Goal: Task Accomplishment & Management: Manage account settings

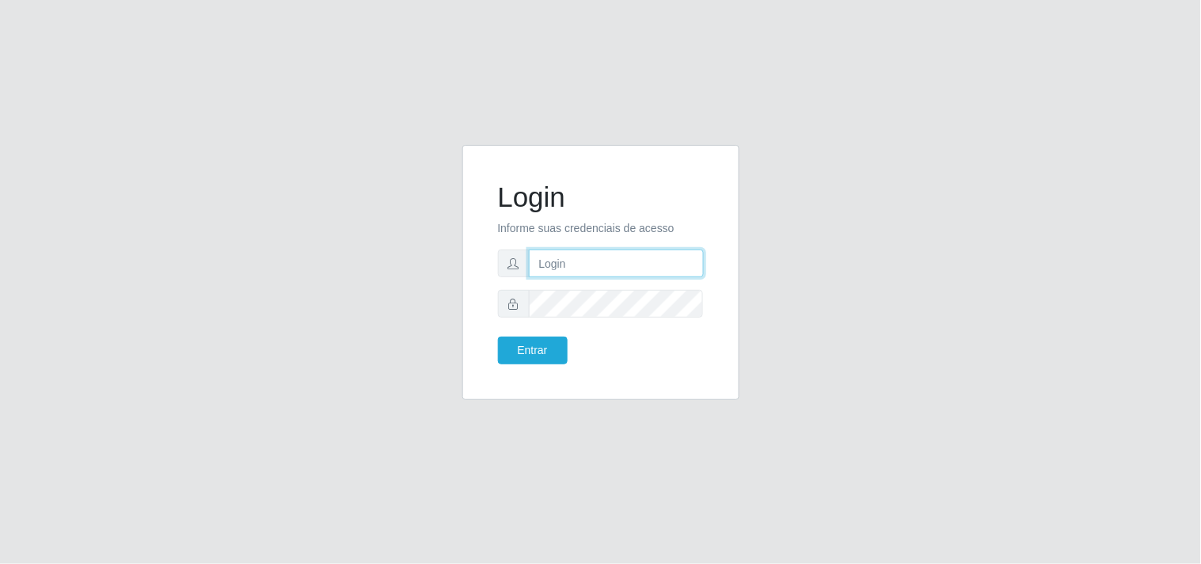
click at [597, 272] on input "text" at bounding box center [616, 263] width 175 height 28
type input "biatriz@comprebem"
click at [498, 336] on button "Entrar" at bounding box center [533, 350] width 70 height 28
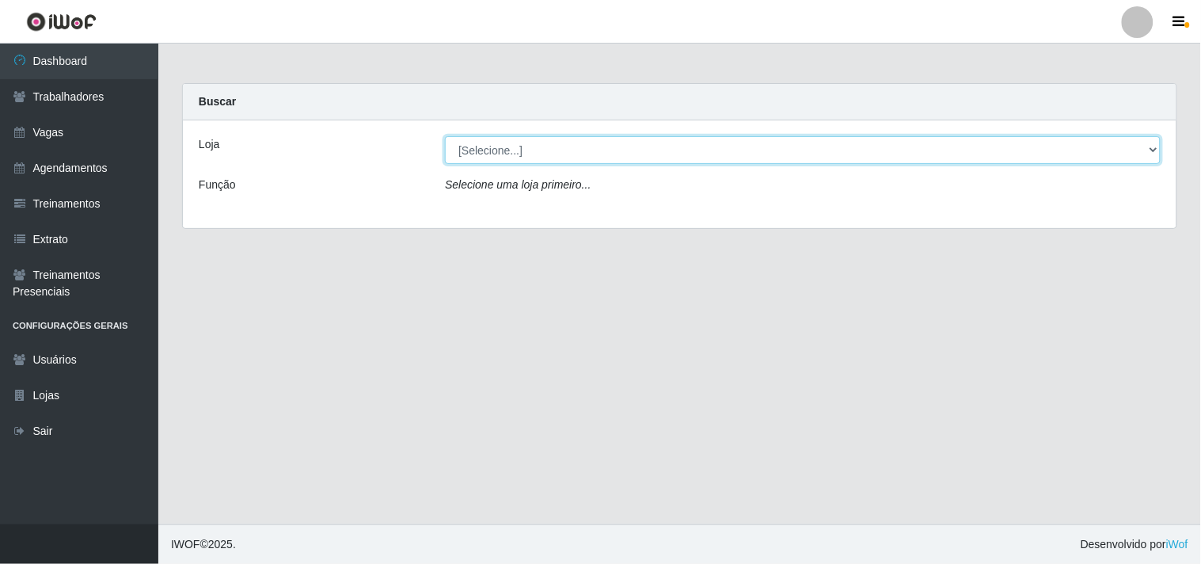
click at [499, 155] on select "[Selecione...] Supermercado Compre Bem - Itabaiana" at bounding box center [803, 150] width 716 height 28
select select "264"
click at [445, 136] on select "[Selecione...] Supermercado Compre Bem - Itabaiana" at bounding box center [803, 150] width 716 height 28
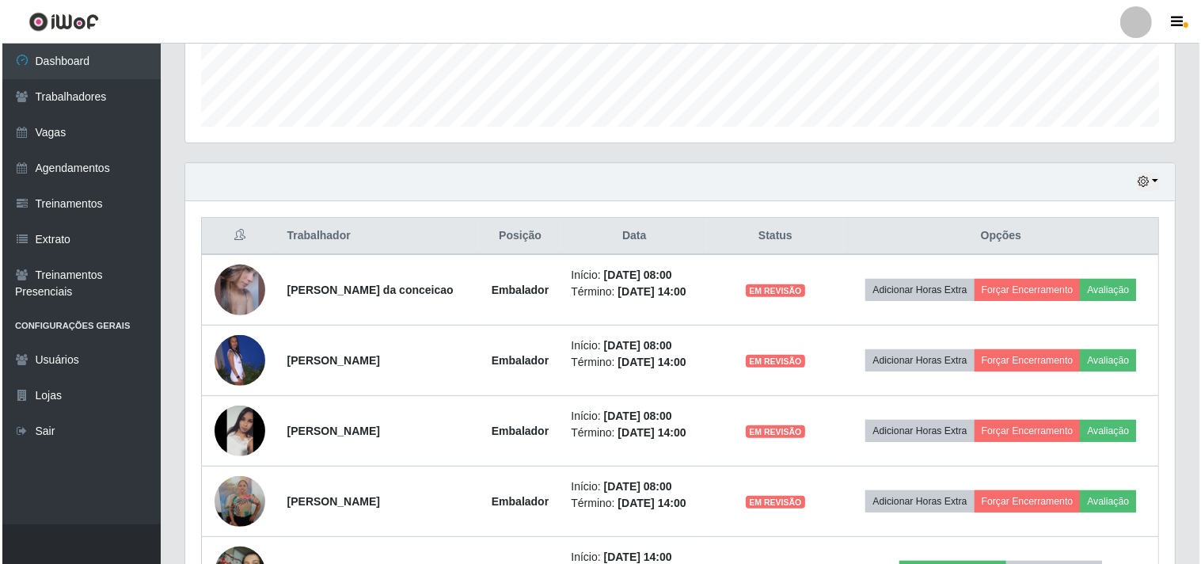
scroll to position [615, 0]
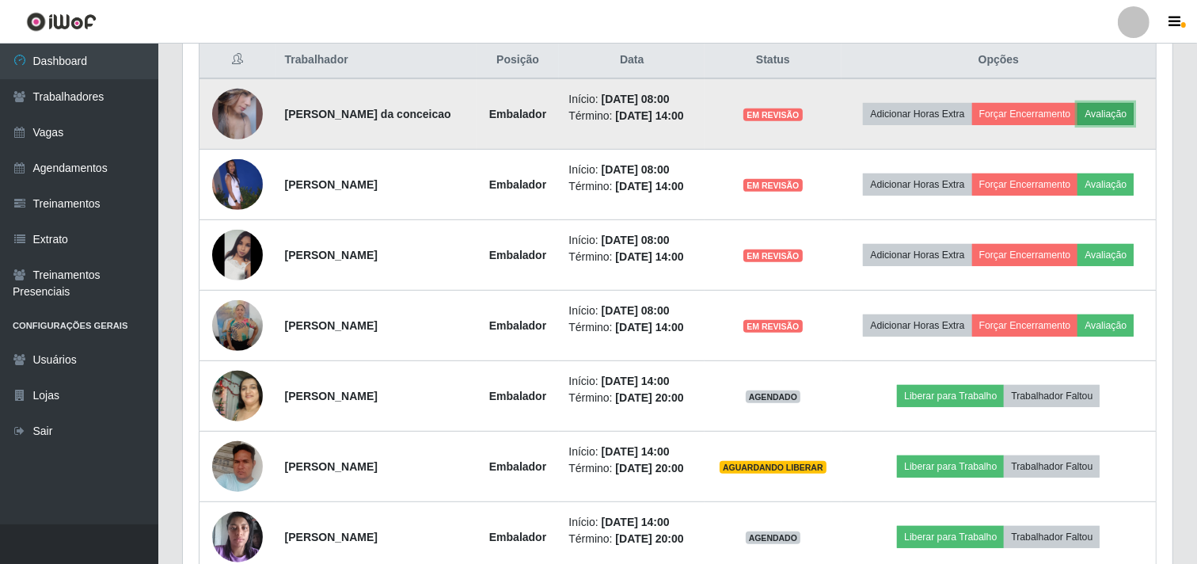
click at [1112, 115] on button "Avaliação" at bounding box center [1105, 114] width 56 height 22
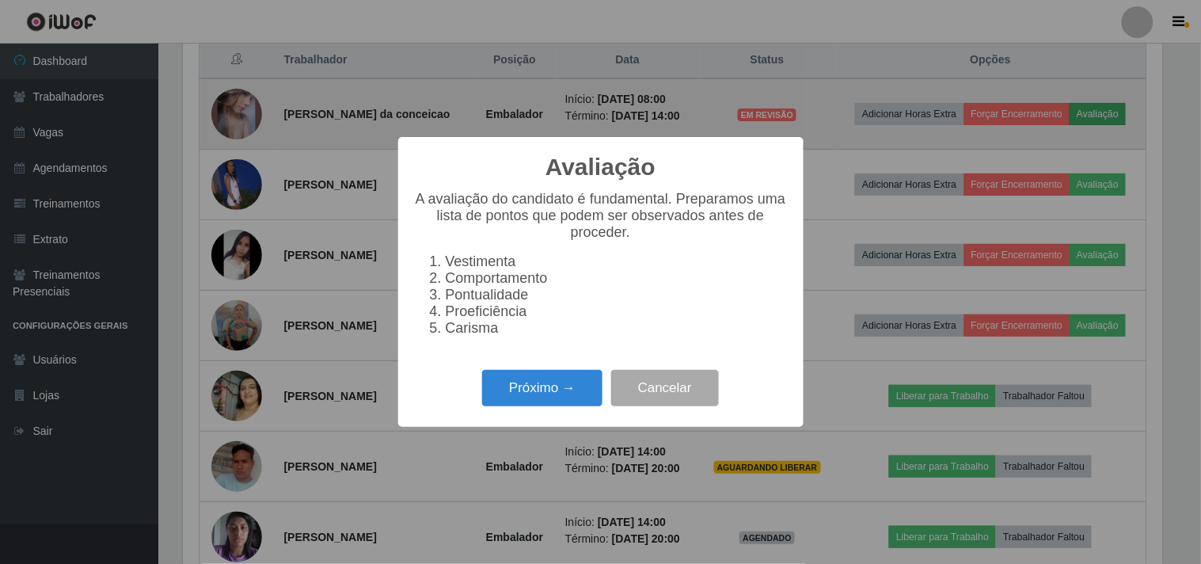
scroll to position [328, 979]
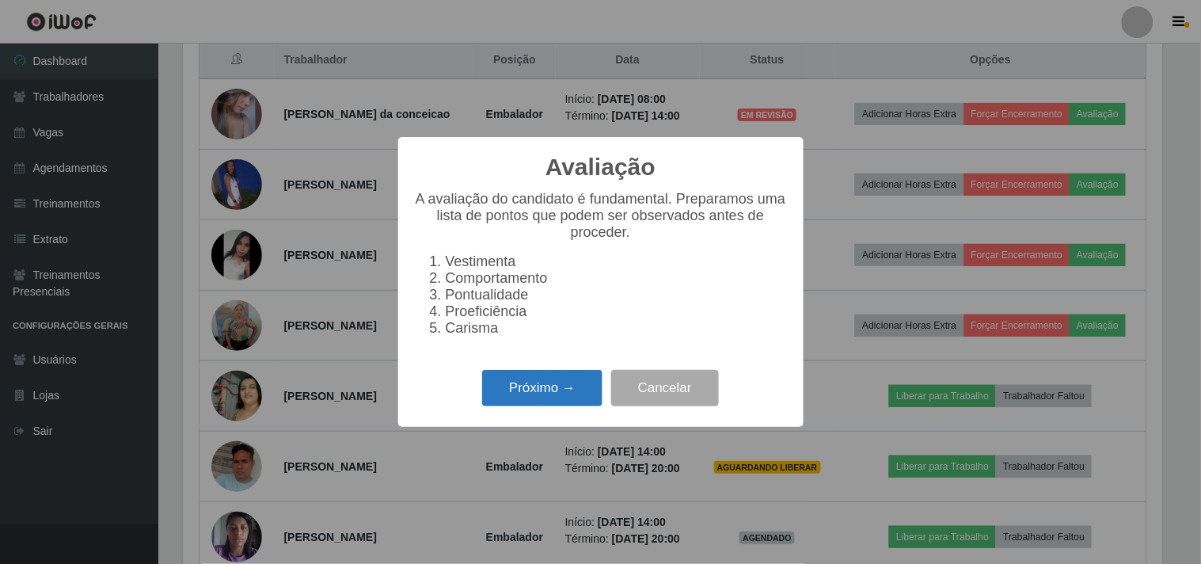
click at [564, 401] on button "Próximo →" at bounding box center [542, 388] width 120 height 37
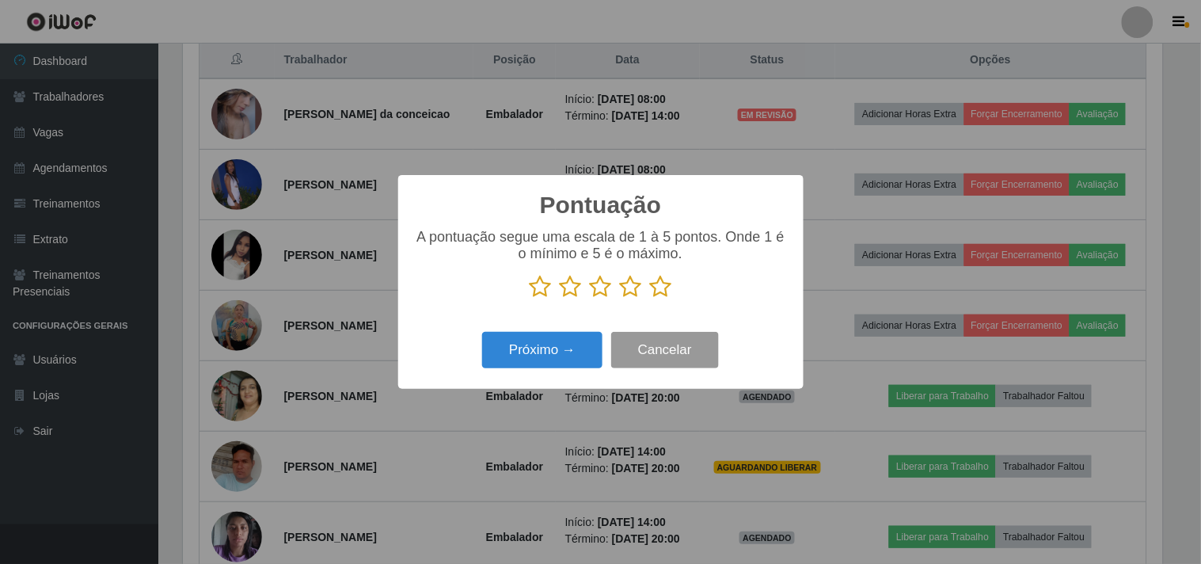
scroll to position [791347, 790696]
click at [636, 291] on icon at bounding box center [631, 287] width 22 height 24
click at [620, 298] on input "radio" at bounding box center [620, 298] width 0 height 0
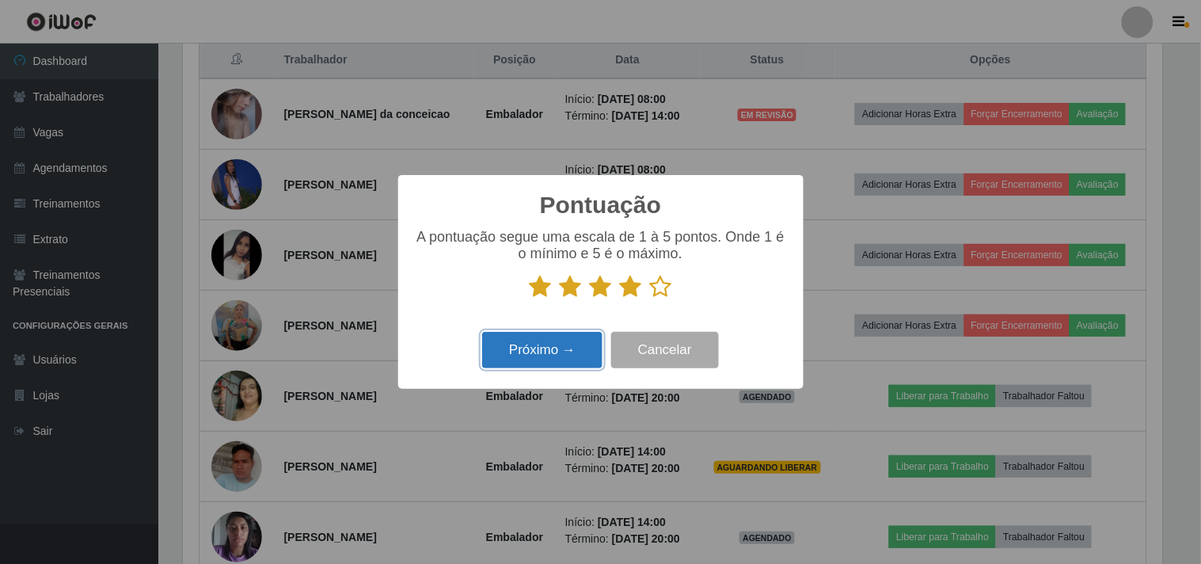
click at [574, 343] on button "Próximo →" at bounding box center [542, 350] width 120 height 37
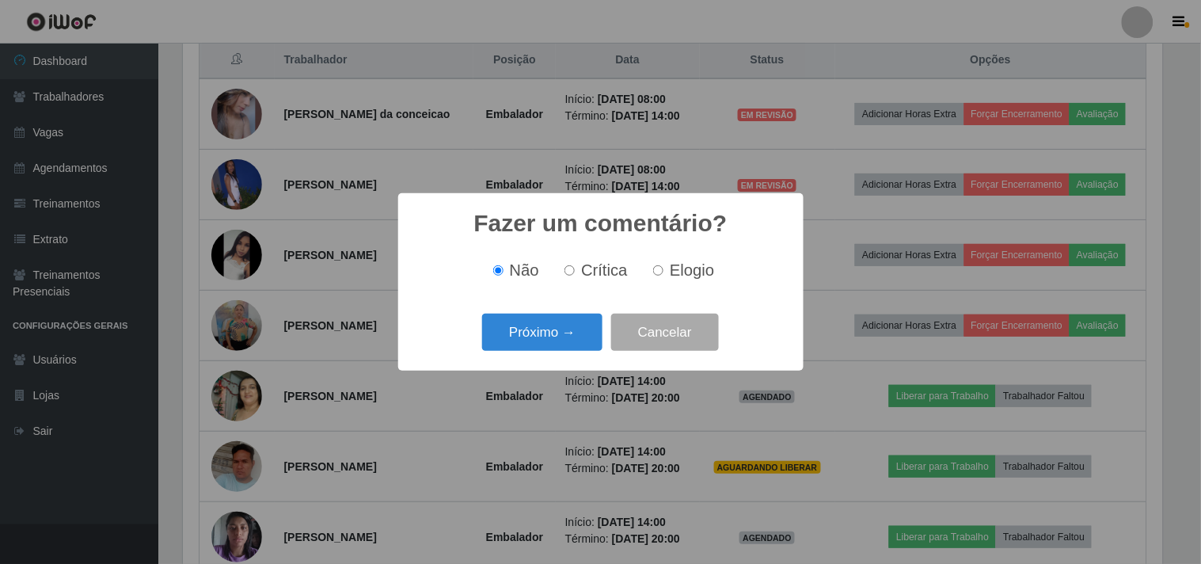
click at [564, 353] on div "Fazer um comentário? × Não Crítica Elogio Próximo → Cancelar" at bounding box center [600, 281] width 405 height 177
click at [565, 333] on button "Próximo →" at bounding box center [542, 332] width 120 height 37
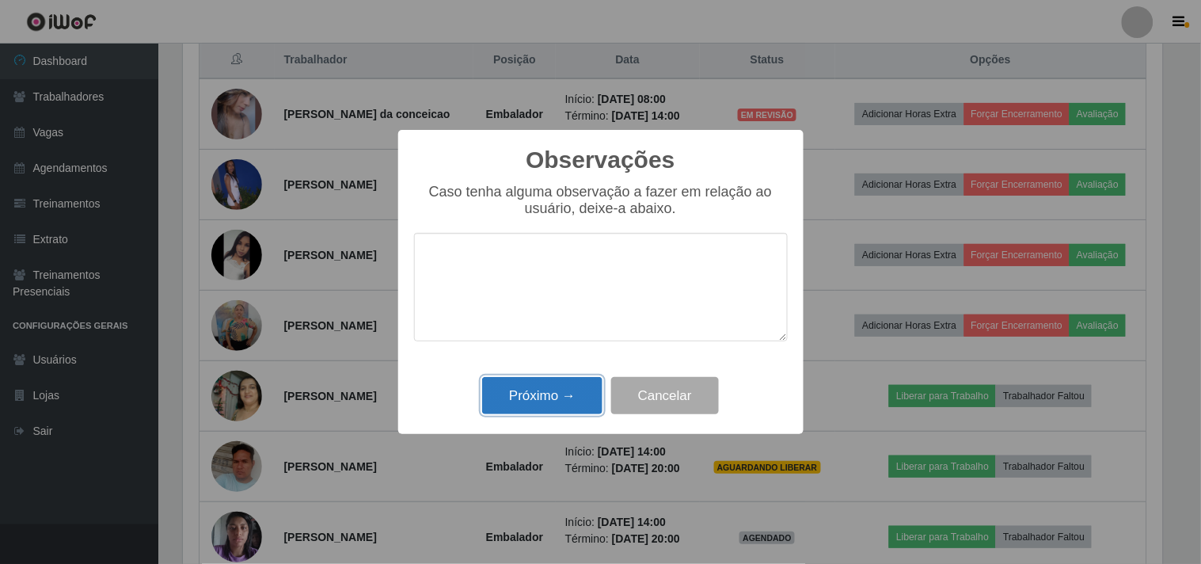
click at [576, 414] on button "Próximo →" at bounding box center [542, 395] width 120 height 37
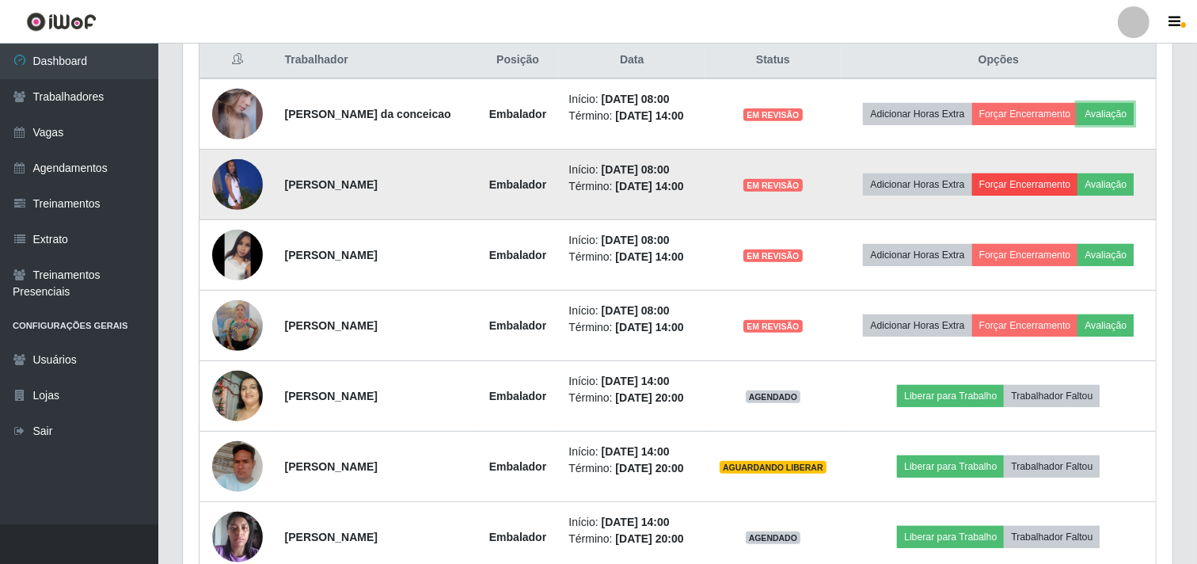
scroll to position [328, 990]
click at [1125, 170] on td "Adicionar Horas Extra Forçar Encerramento Avaliação" at bounding box center [999, 185] width 315 height 70
click at [1121, 179] on button "Avaliação" at bounding box center [1105, 184] width 56 height 22
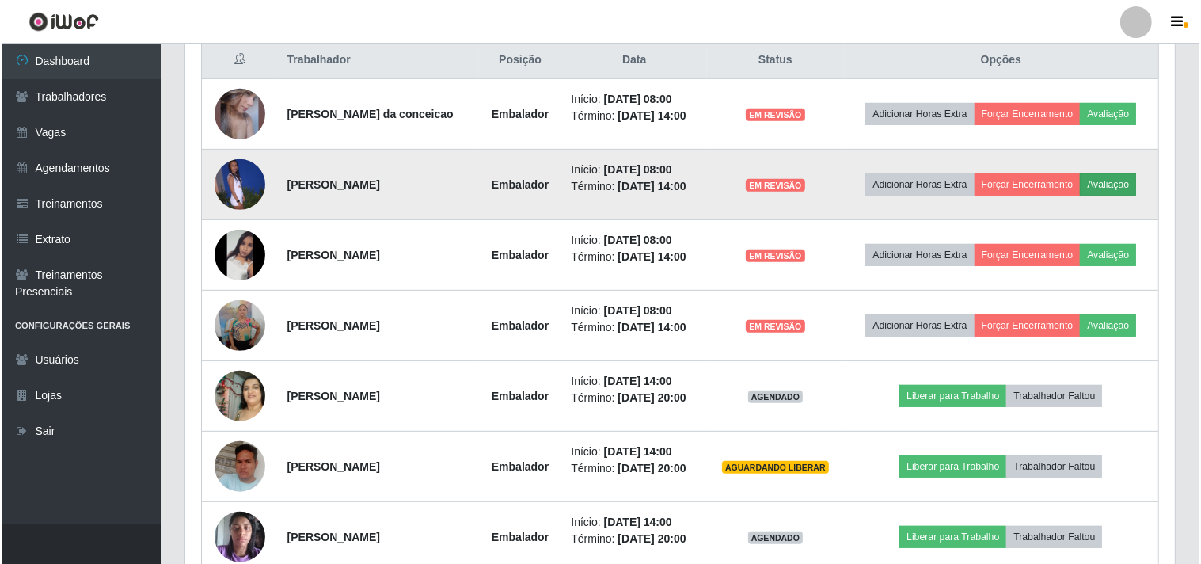
scroll to position [328, 979]
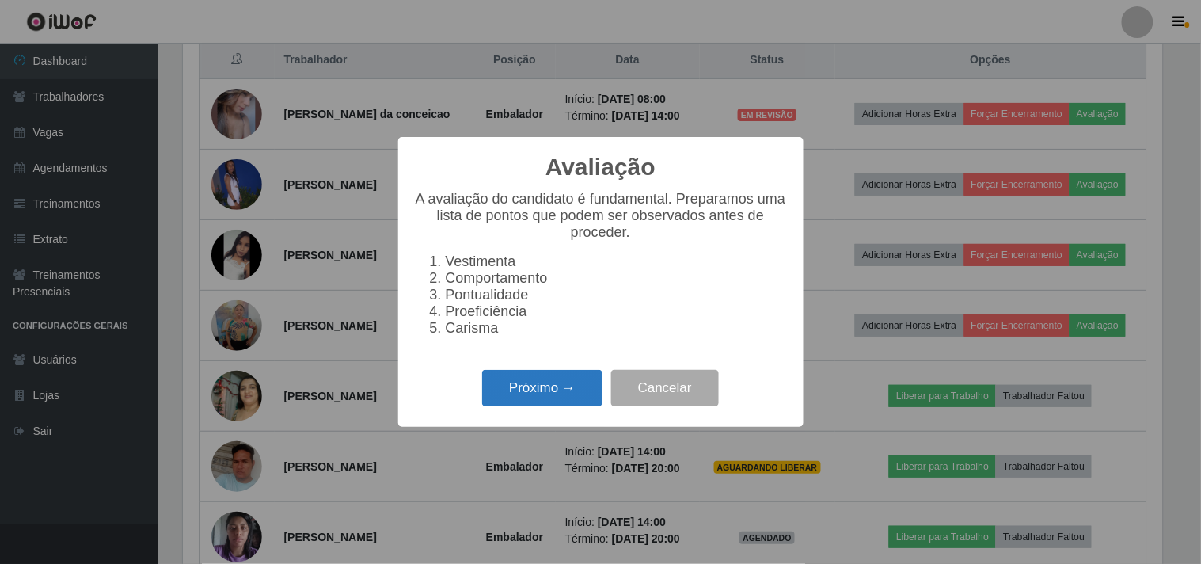
click at [526, 386] on button "Próximo →" at bounding box center [542, 388] width 120 height 37
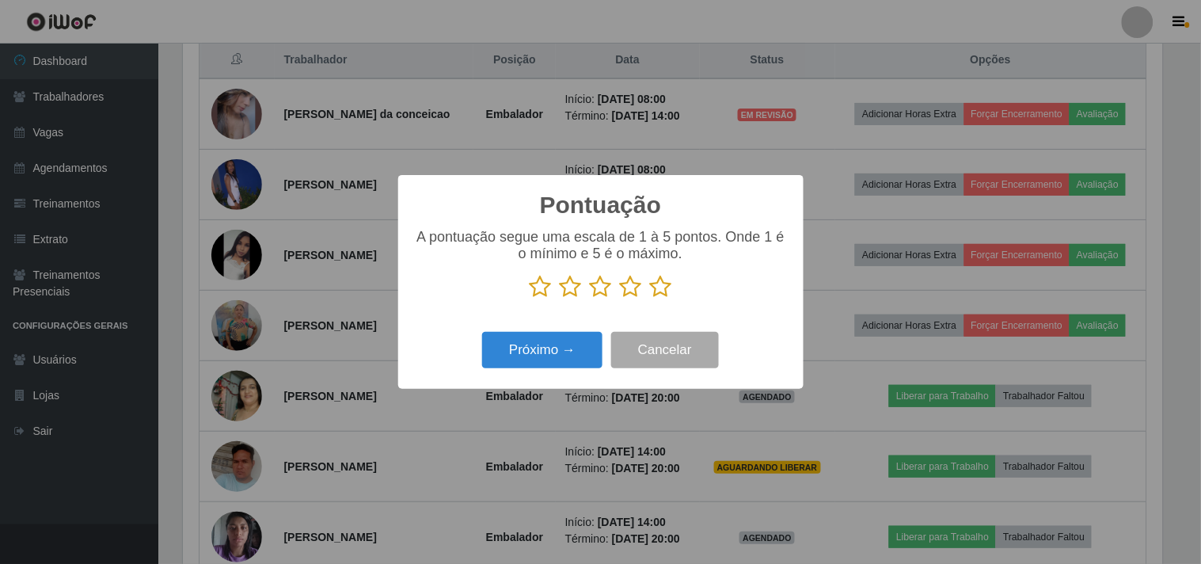
drag, startPoint x: 638, startPoint y: 288, endPoint x: 606, endPoint y: 329, distance: 52.4
click at [637, 290] on icon at bounding box center [631, 287] width 22 height 24
click at [620, 298] on input "radio" at bounding box center [620, 298] width 0 height 0
click at [576, 362] on button "Próximo →" at bounding box center [542, 350] width 120 height 37
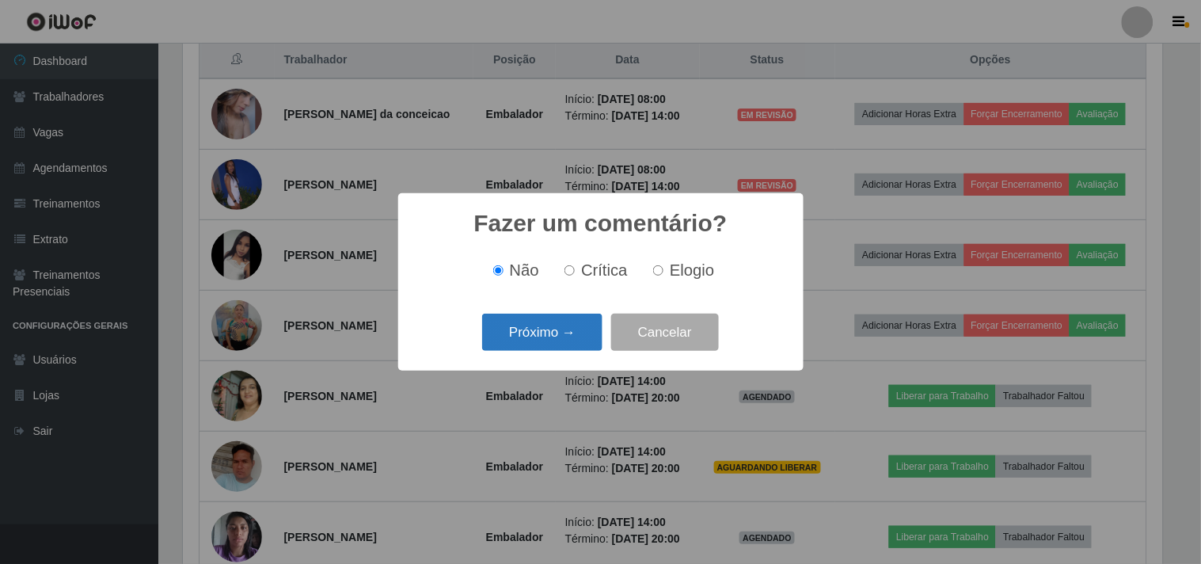
click at [575, 344] on button "Próximo →" at bounding box center [542, 332] width 120 height 37
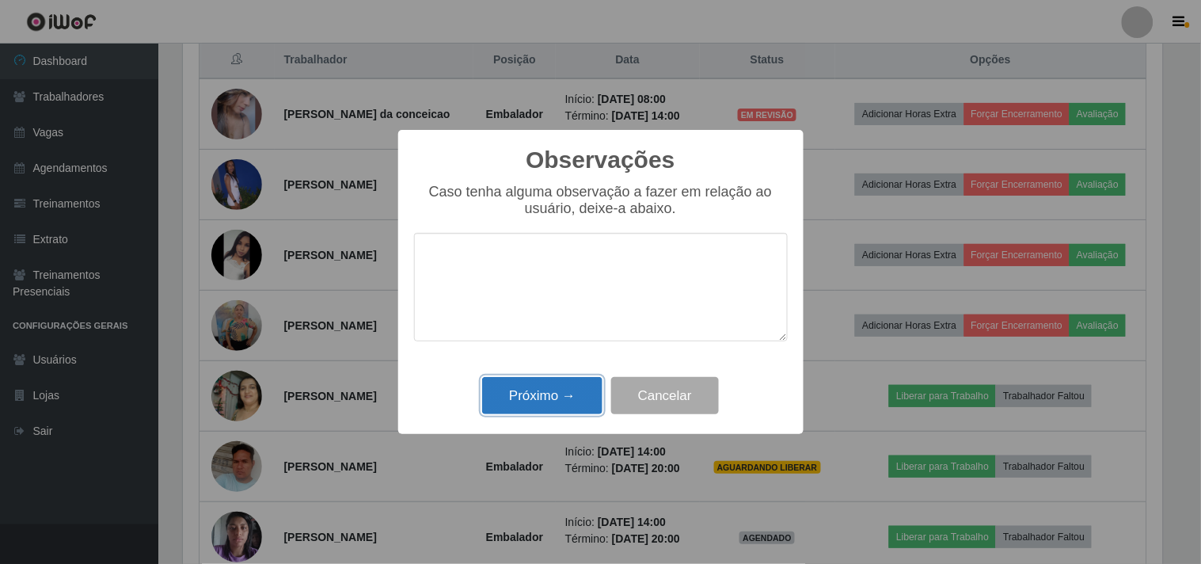
click at [576, 386] on button "Próximo →" at bounding box center [542, 395] width 120 height 37
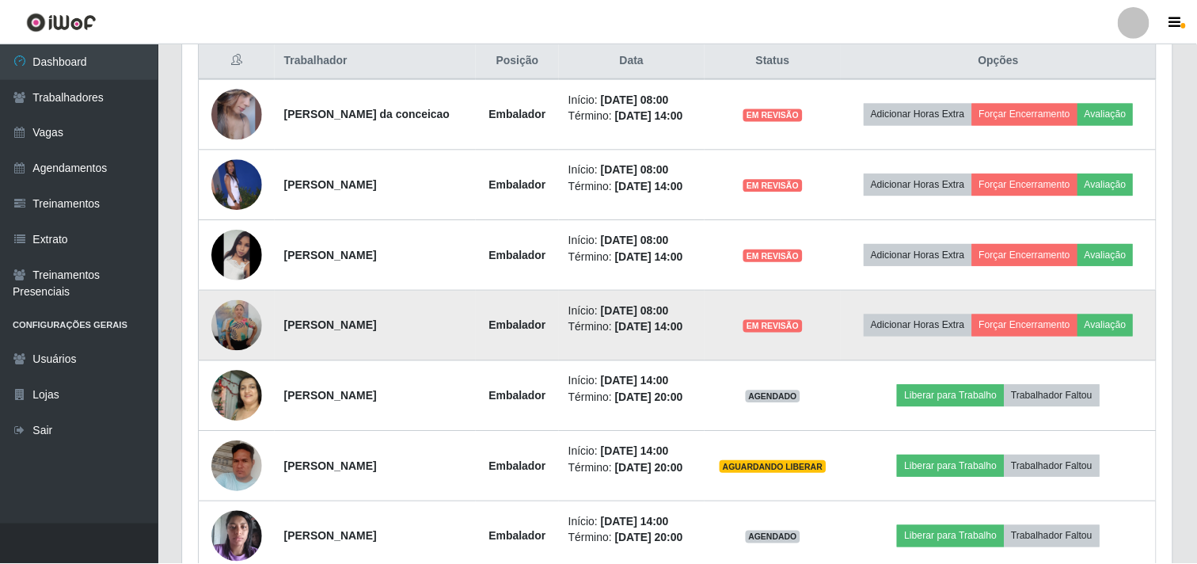
scroll to position [328, 990]
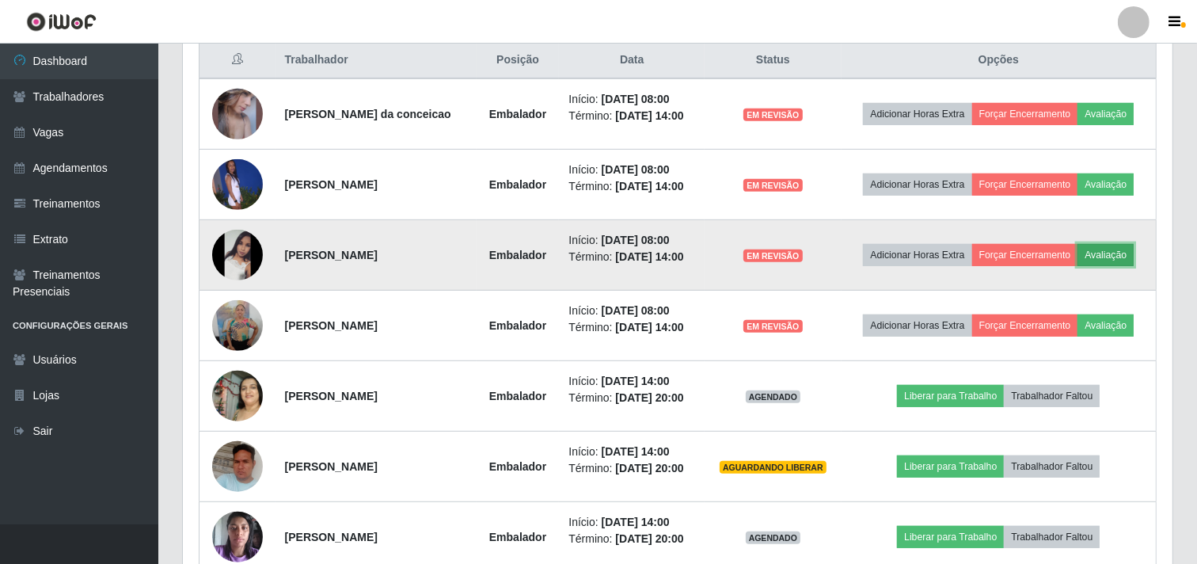
click at [1118, 250] on button "Avaliação" at bounding box center [1105, 255] width 56 height 22
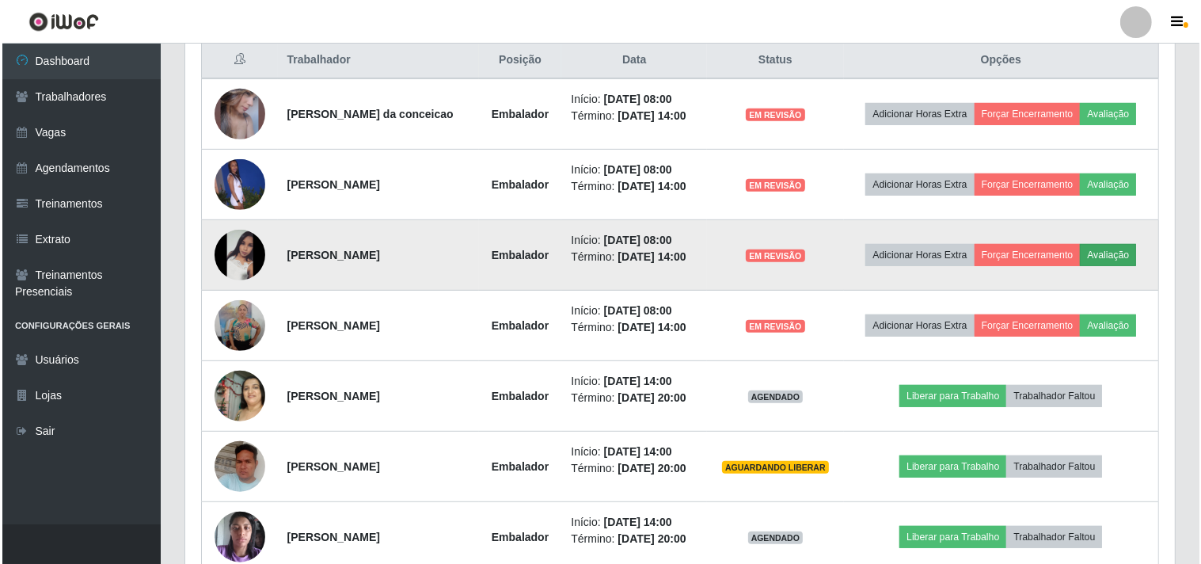
scroll to position [328, 979]
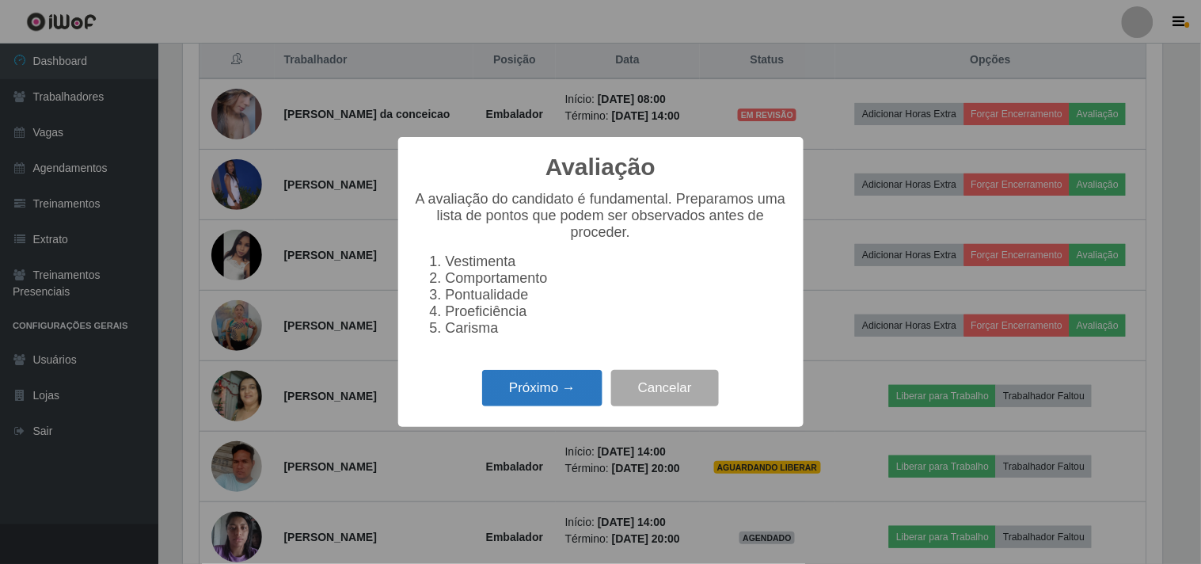
click at [532, 402] on button "Próximo →" at bounding box center [542, 388] width 120 height 37
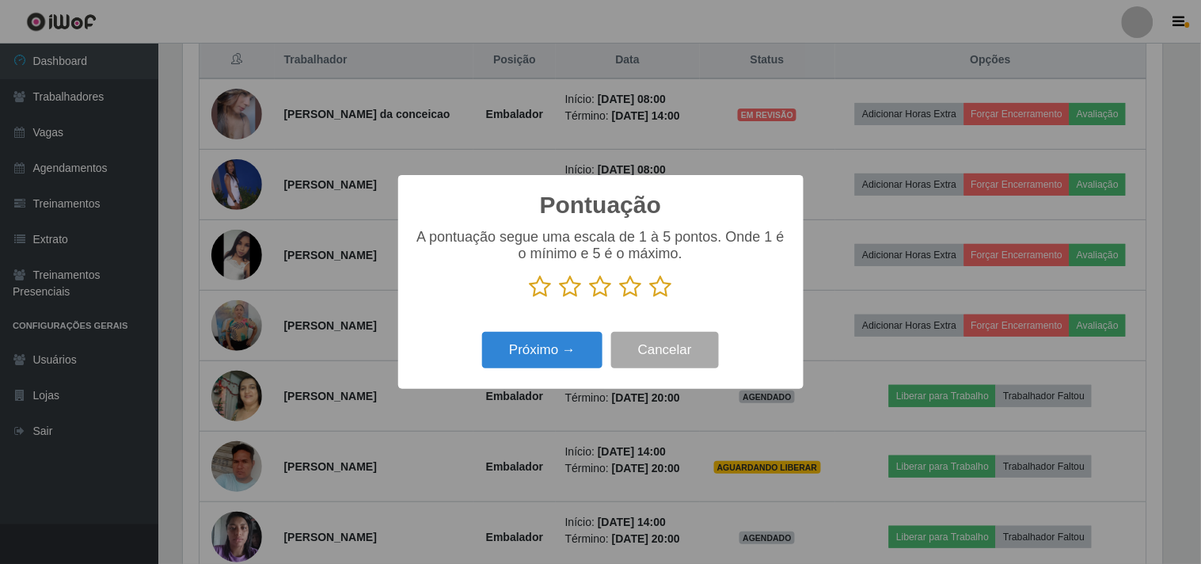
scroll to position [791347, 790696]
click at [650, 282] on icon at bounding box center [661, 287] width 22 height 24
click at [650, 298] on input "radio" at bounding box center [650, 298] width 0 height 0
click at [560, 348] on button "Próximo →" at bounding box center [542, 350] width 120 height 37
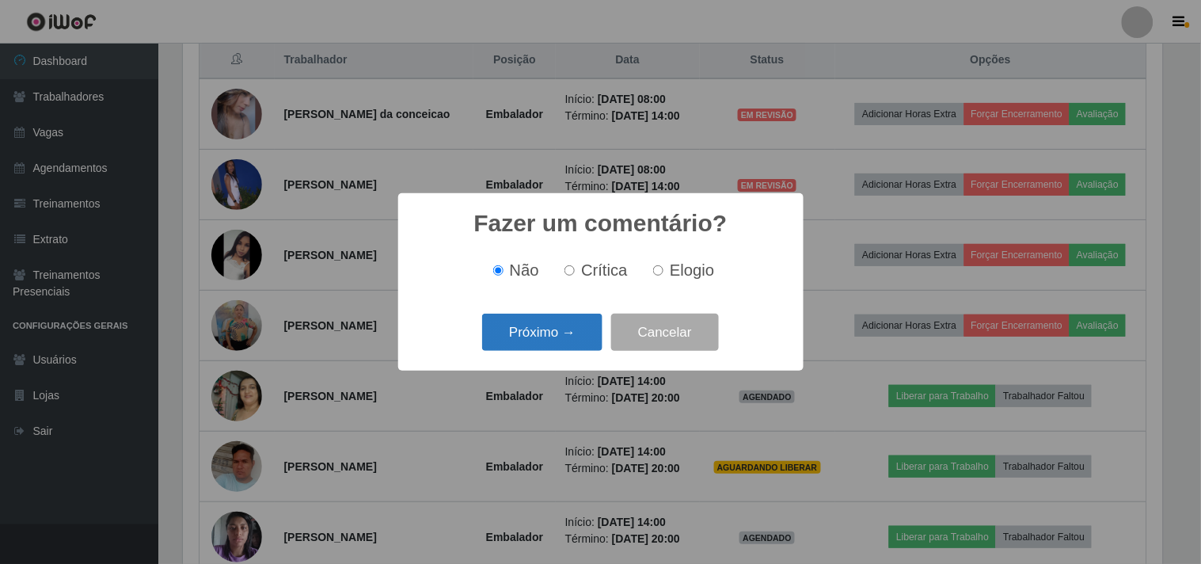
click at [561, 338] on button "Próximo →" at bounding box center [542, 332] width 120 height 37
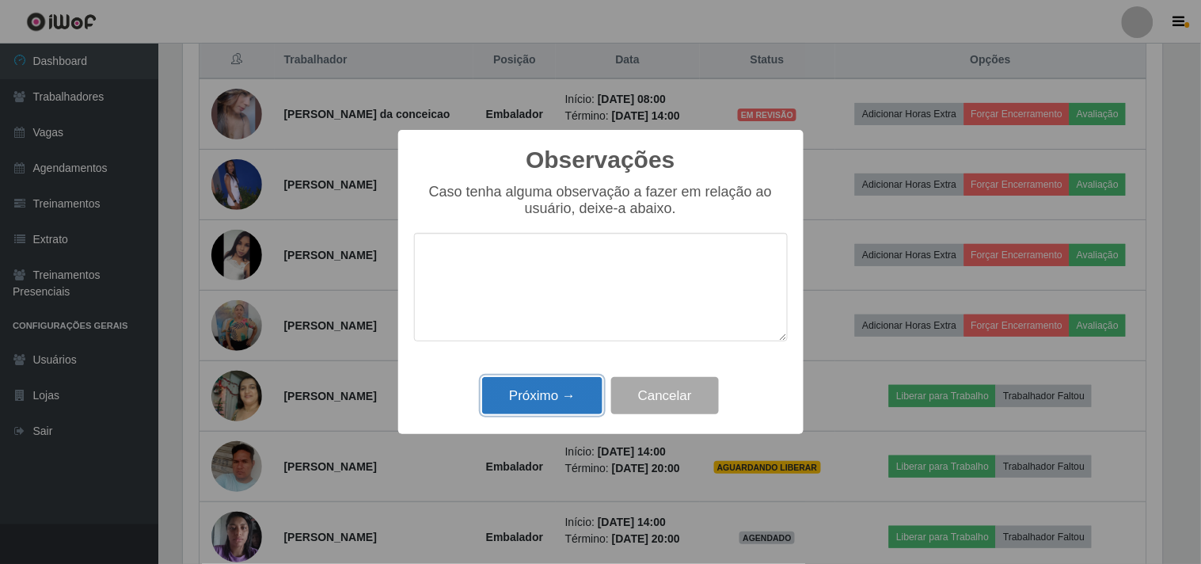
drag, startPoint x: 573, startPoint y: 390, endPoint x: 876, endPoint y: 361, distance: 303.8
click at [590, 390] on button "Próximo →" at bounding box center [542, 395] width 120 height 37
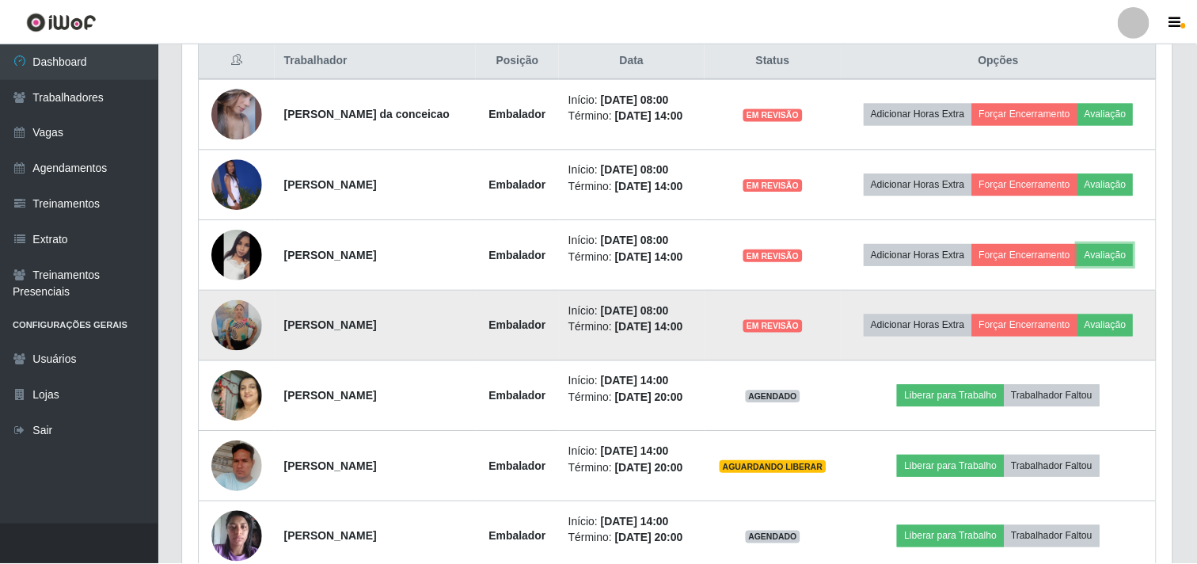
scroll to position [328, 990]
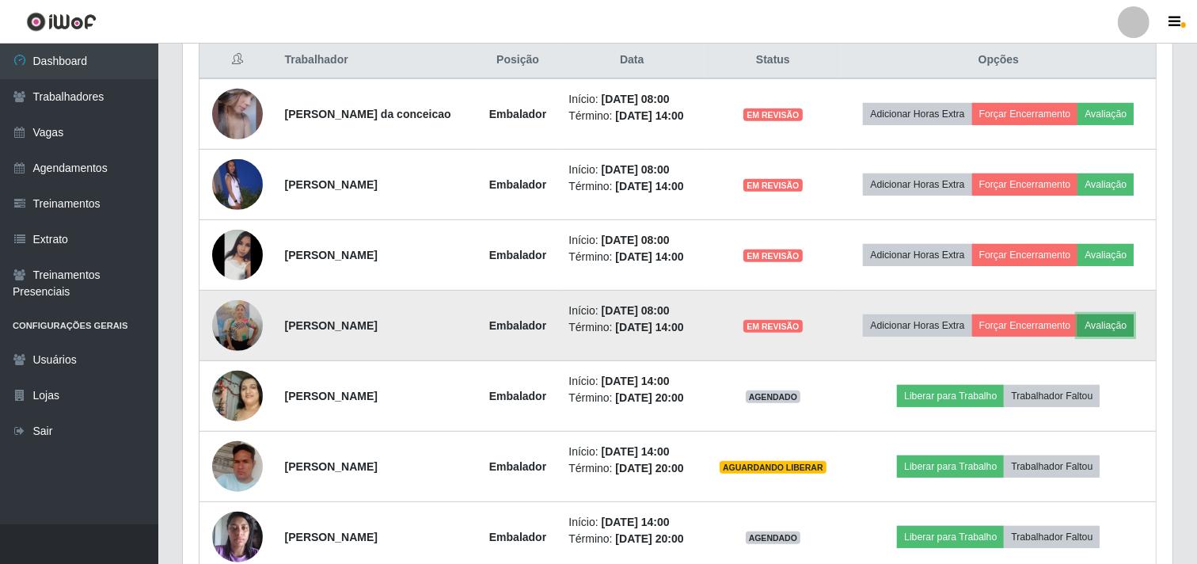
click at [1091, 333] on button "Avaliação" at bounding box center [1105, 325] width 56 height 22
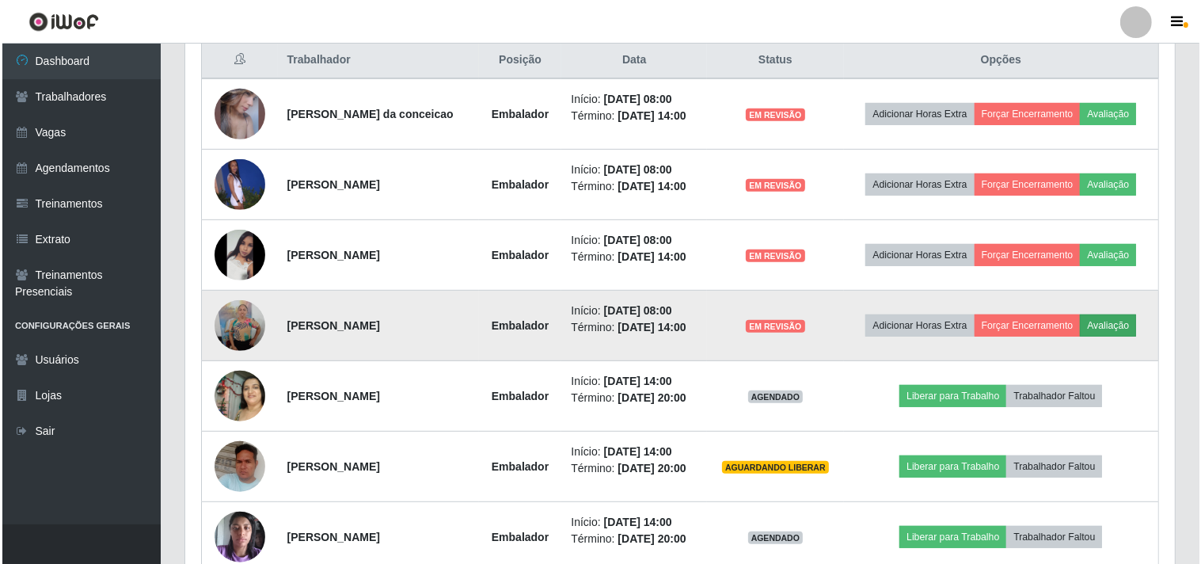
scroll to position [328, 979]
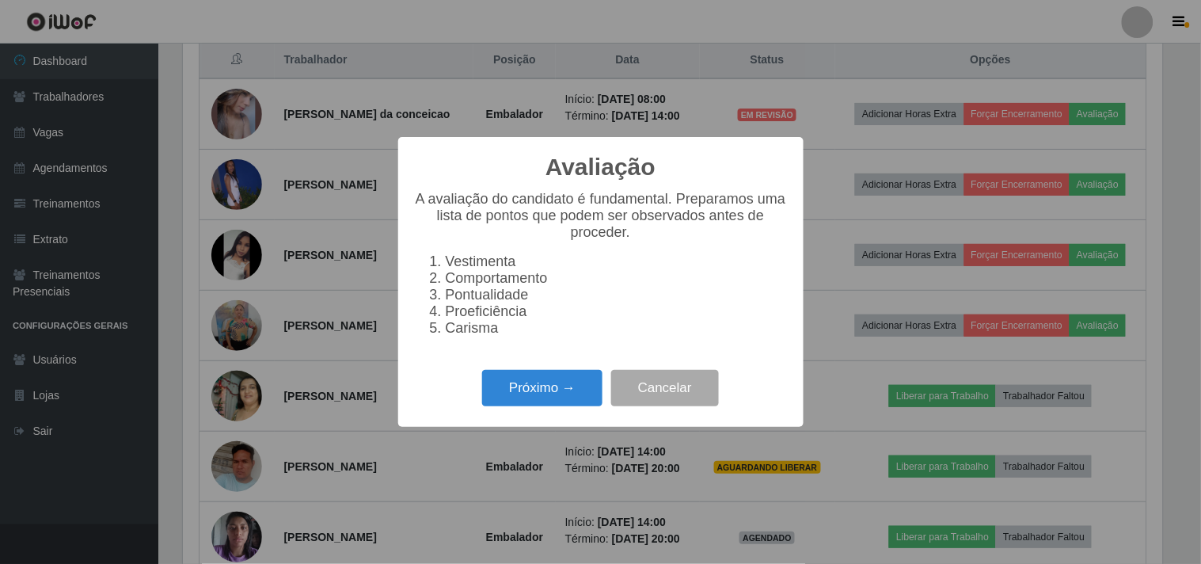
click at [543, 371] on div "Avaliação × A avaliação do candidato é fundamental. Preparamos uma lista de pon…" at bounding box center [600, 281] width 405 height 289
drag, startPoint x: 547, startPoint y: 390, endPoint x: 559, endPoint y: 384, distance: 13.1
click at [559, 384] on button "Próximo →" at bounding box center [542, 388] width 120 height 37
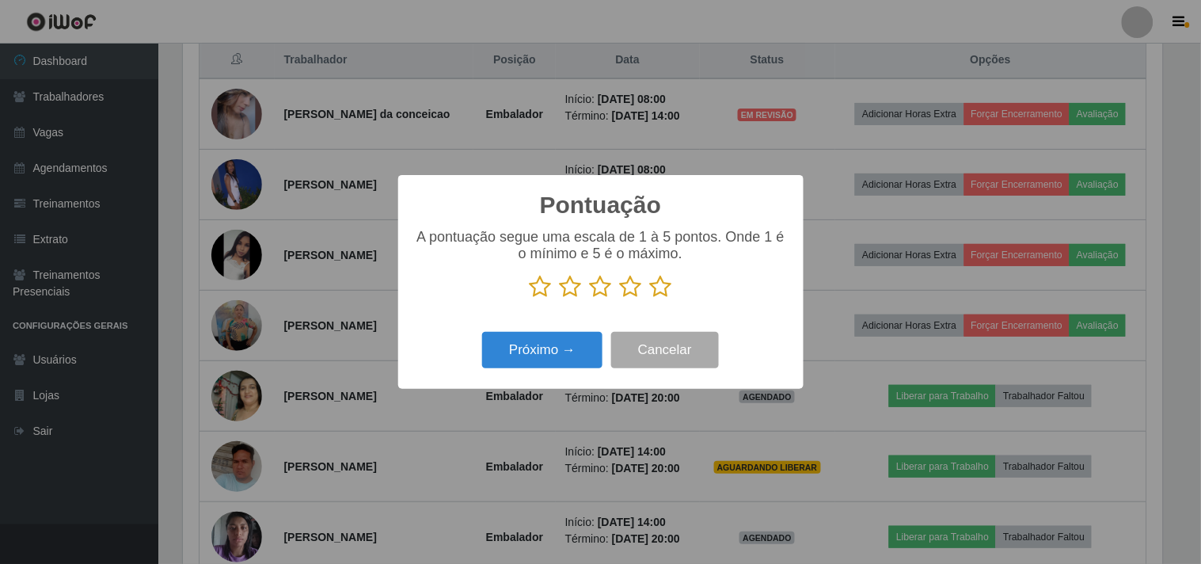
click at [637, 301] on div "A pontuação segue uma escala de 1 à 5 pontos. Onde 1 é o mínimo e 5 é o máximo." at bounding box center [601, 270] width 374 height 82
click at [614, 305] on div "A pontuação segue uma escala de 1 à 5 pontos. Onde 1 é o mínimo e 5 é o máximo." at bounding box center [601, 270] width 374 height 82
drag, startPoint x: 630, startPoint y: 294, endPoint x: 623, endPoint y: 301, distance: 10.1
click at [630, 293] on icon at bounding box center [631, 287] width 22 height 24
click at [620, 298] on input "radio" at bounding box center [620, 298] width 0 height 0
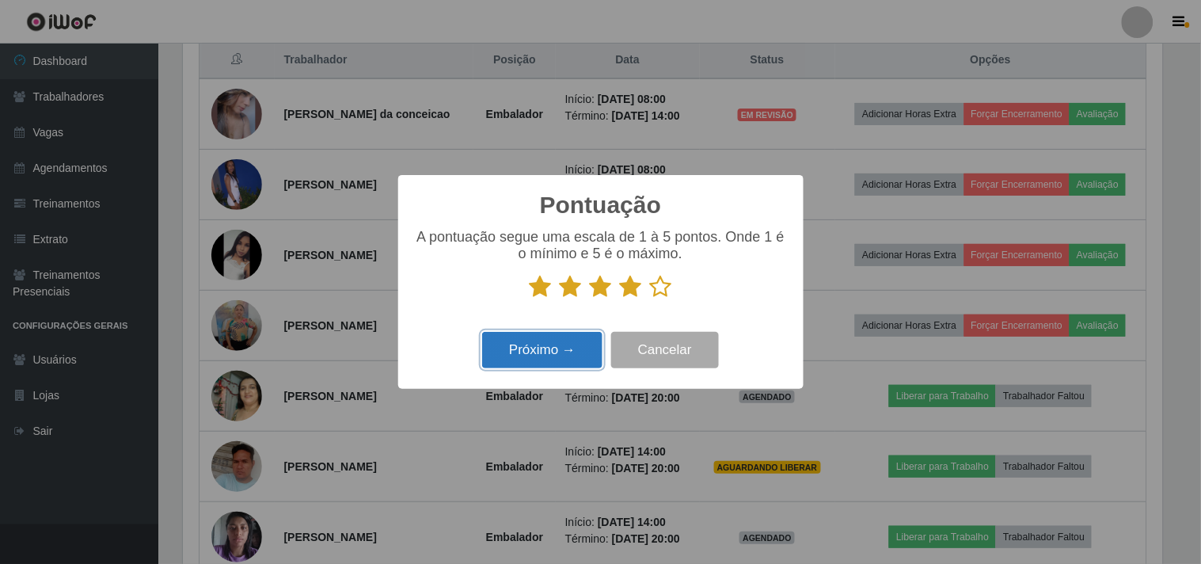
click at [557, 352] on button "Próximo →" at bounding box center [542, 350] width 120 height 37
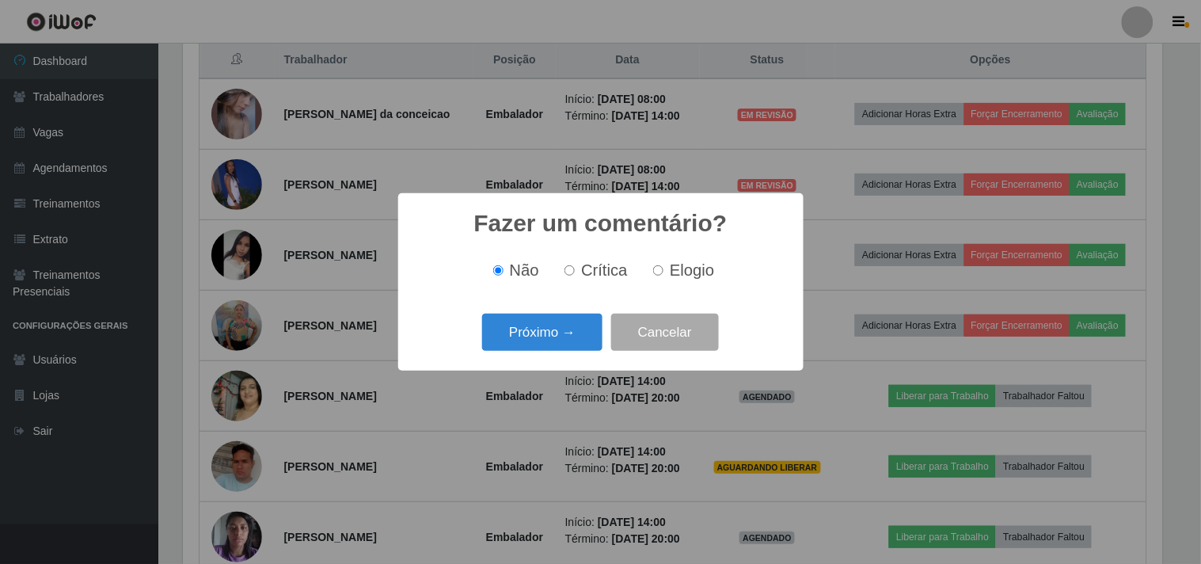
click at [549, 348] on button "Próximo →" at bounding box center [542, 332] width 120 height 37
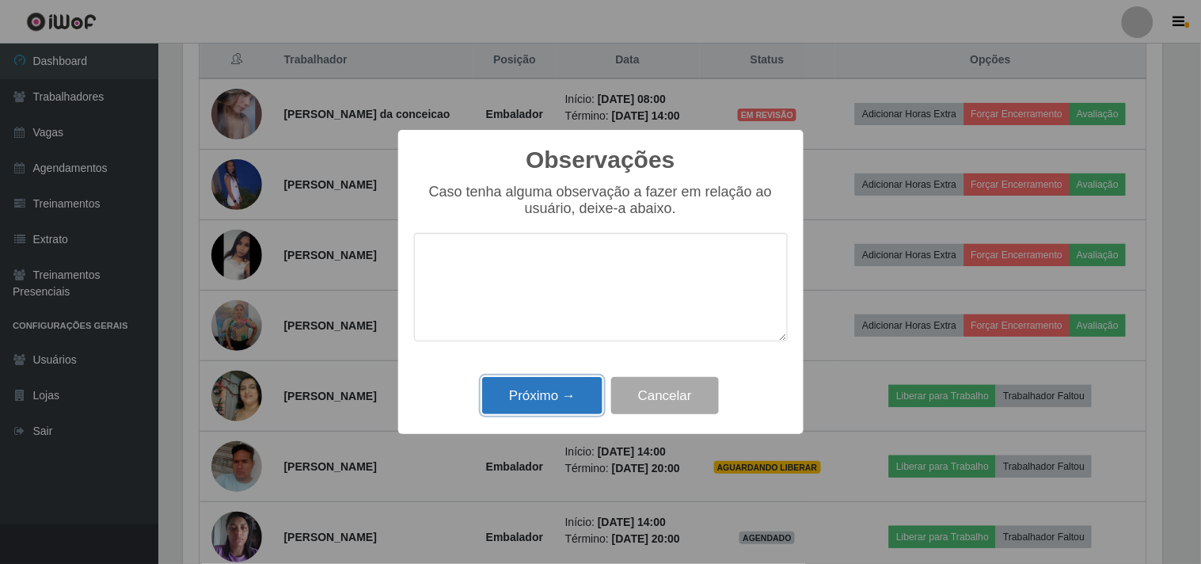
click at [518, 386] on button "Próximo →" at bounding box center [542, 395] width 120 height 37
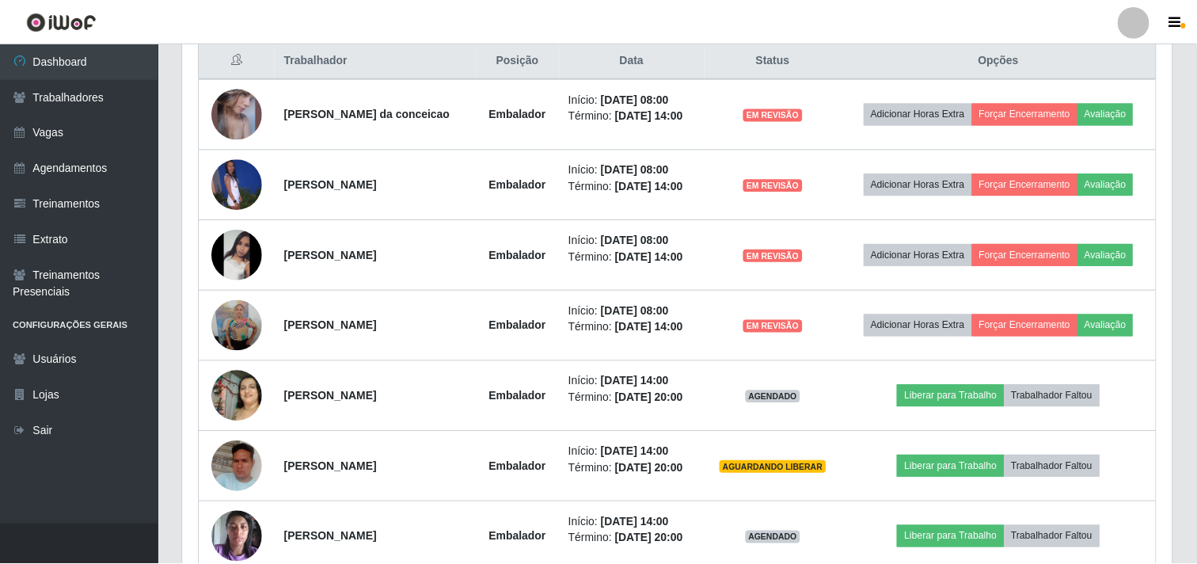
scroll to position [328, 990]
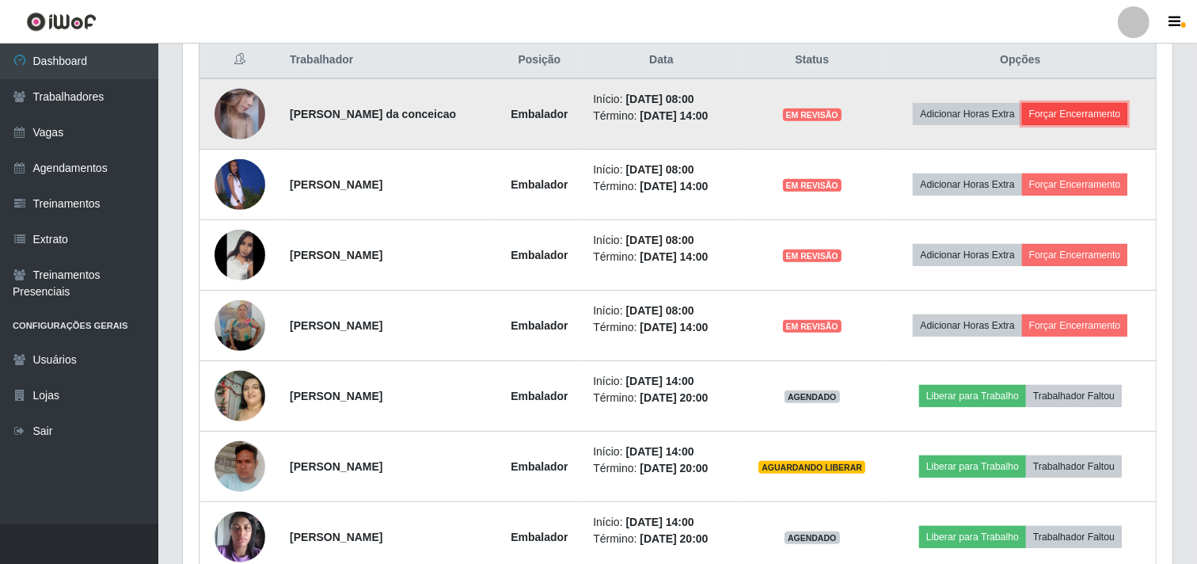
click at [1082, 108] on button "Forçar Encerramento" at bounding box center [1075, 114] width 106 height 22
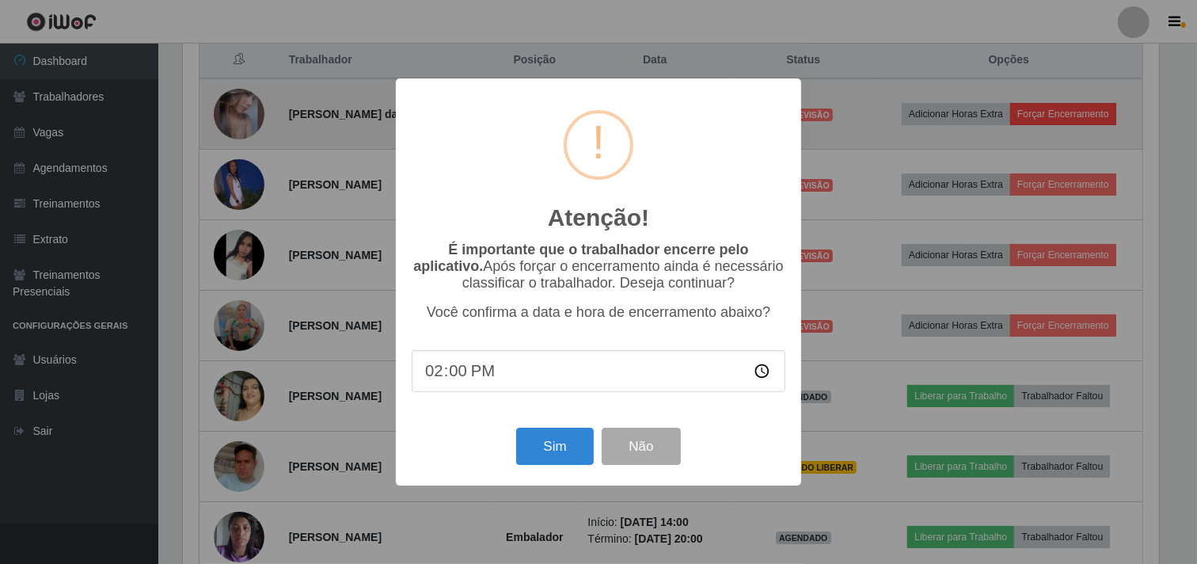
scroll to position [328, 979]
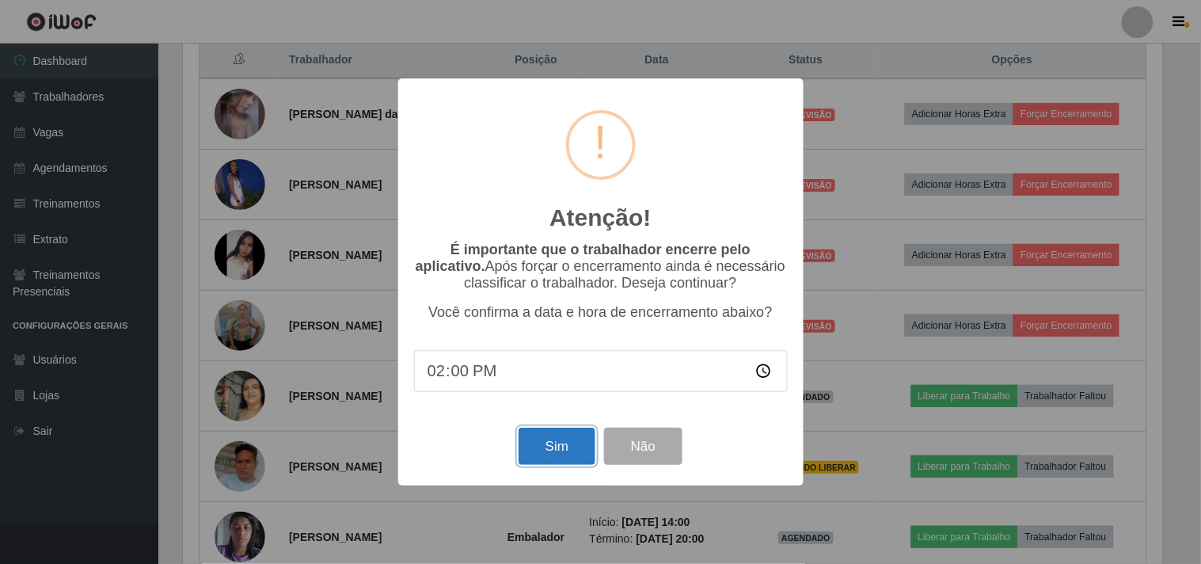
click at [544, 457] on button "Sim" at bounding box center [557, 446] width 77 height 37
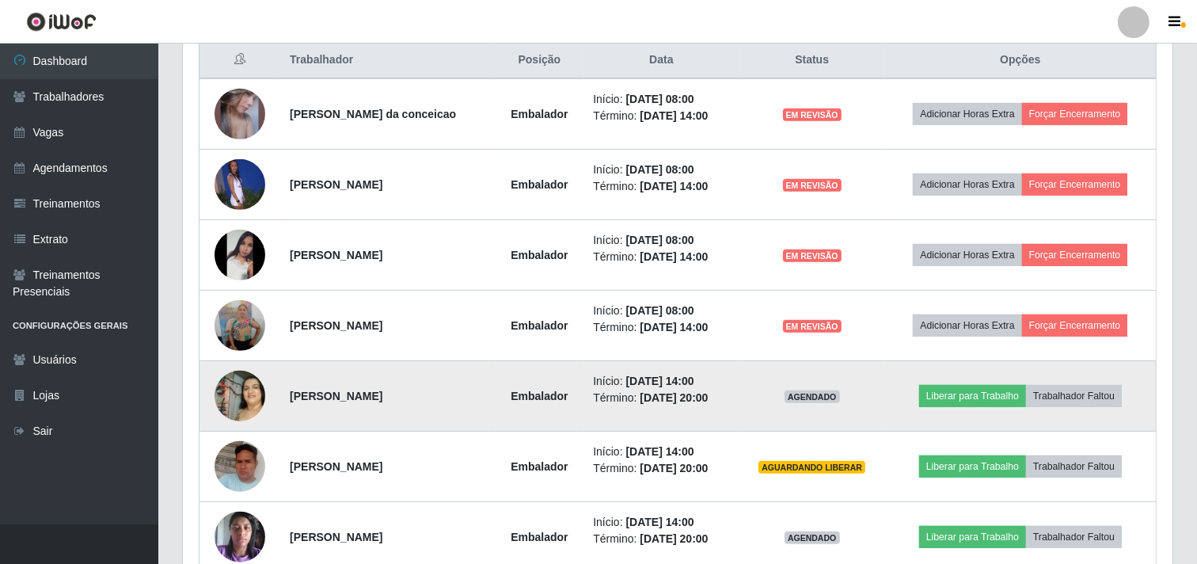
scroll to position [0, 0]
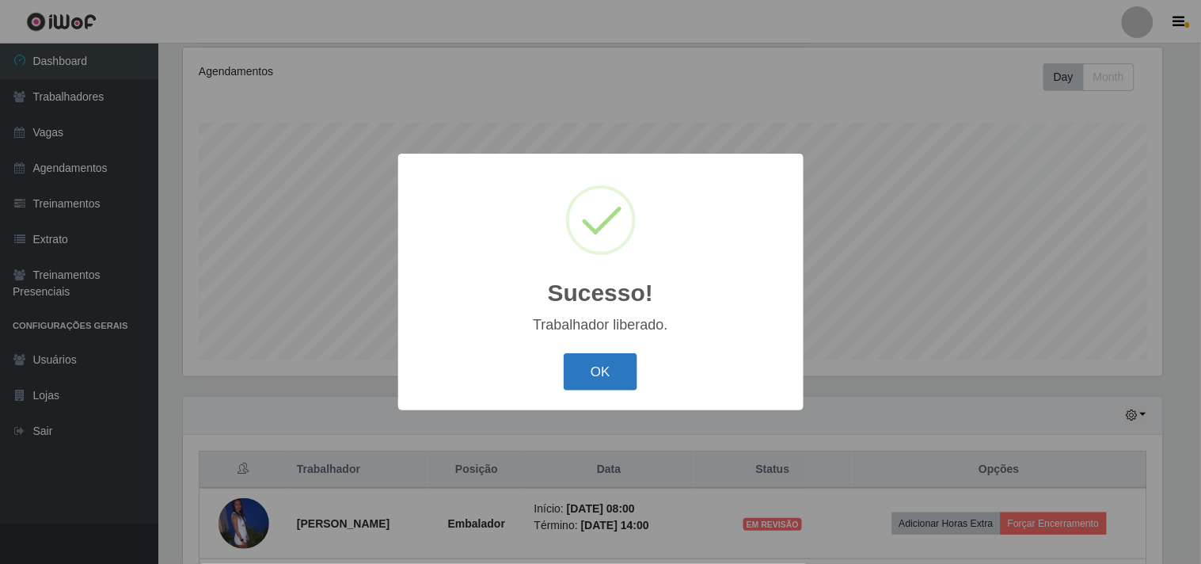
click at [588, 378] on button "OK" at bounding box center [601, 371] width 74 height 37
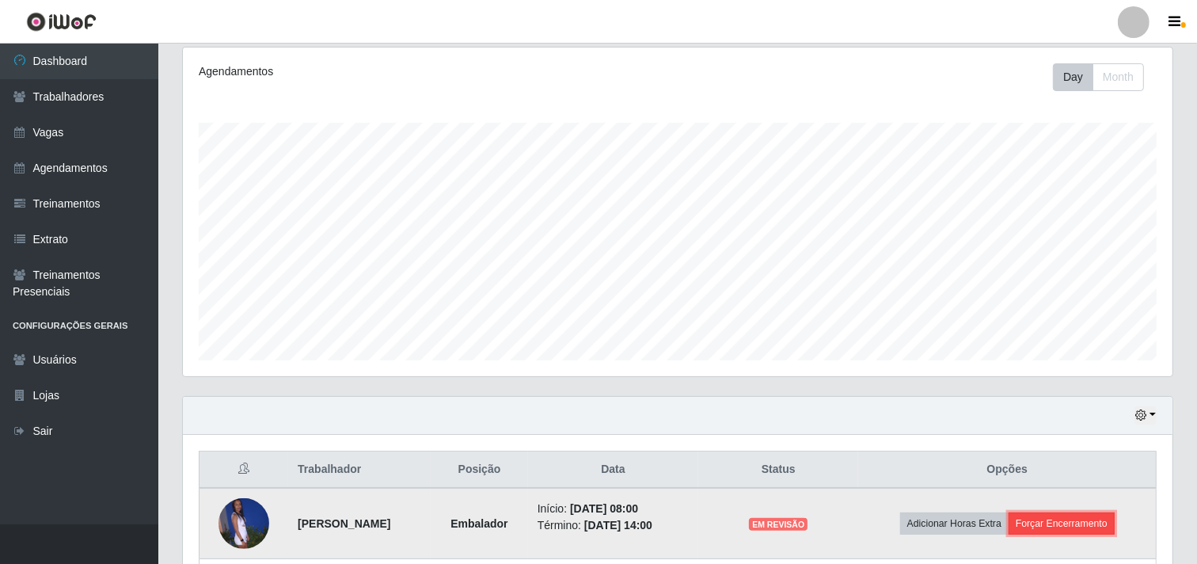
click at [1083, 530] on button "Forçar Encerramento" at bounding box center [1062, 523] width 106 height 22
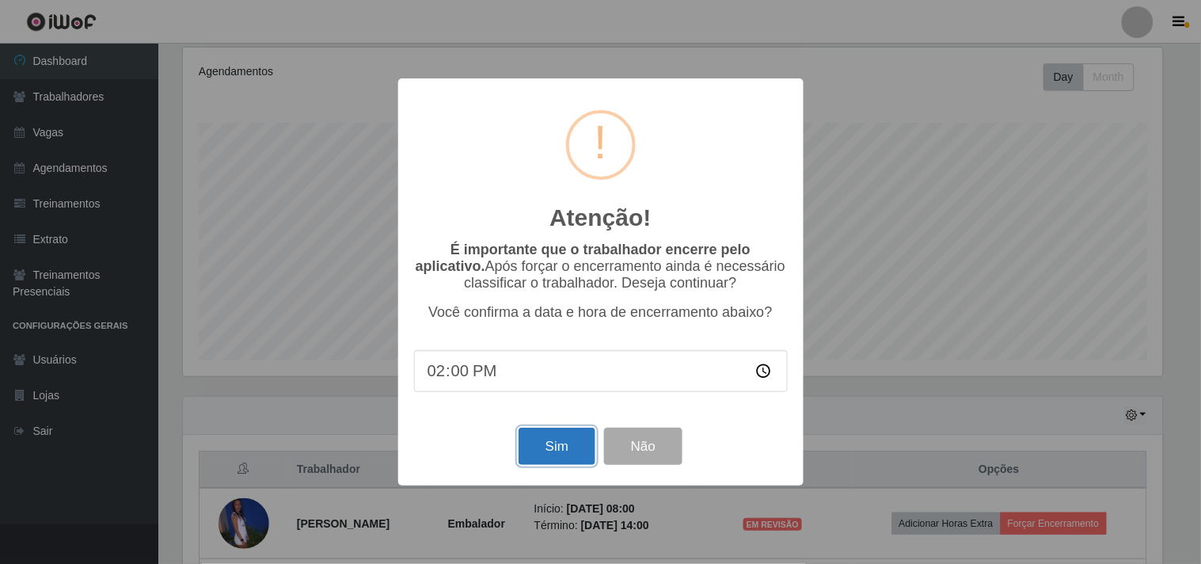
click at [580, 440] on button "Sim" at bounding box center [557, 446] width 77 height 37
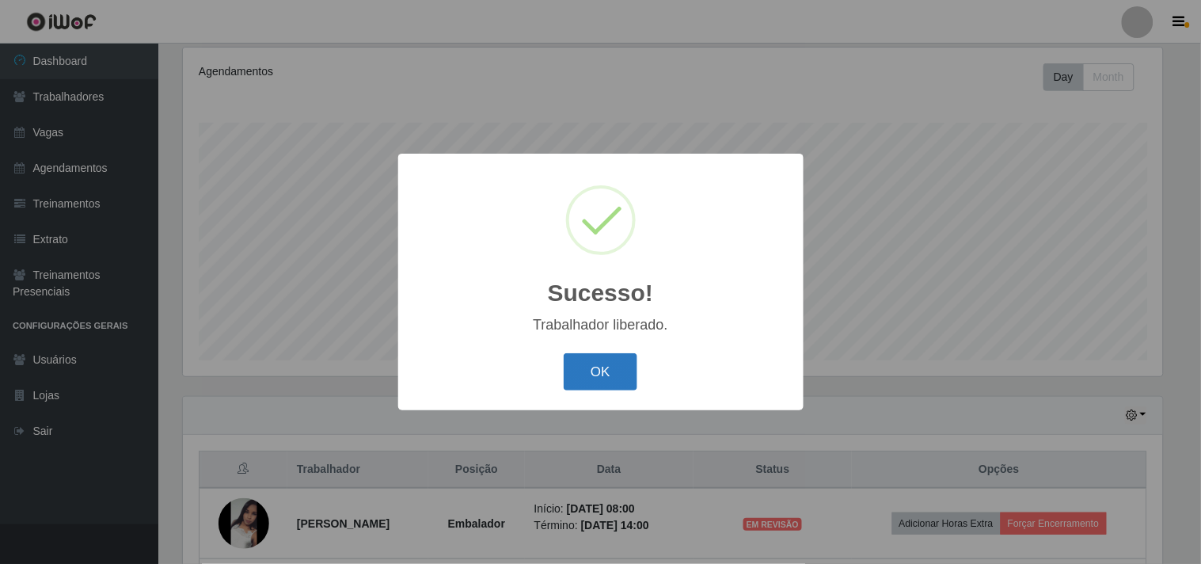
click at [634, 367] on button "OK" at bounding box center [601, 371] width 74 height 37
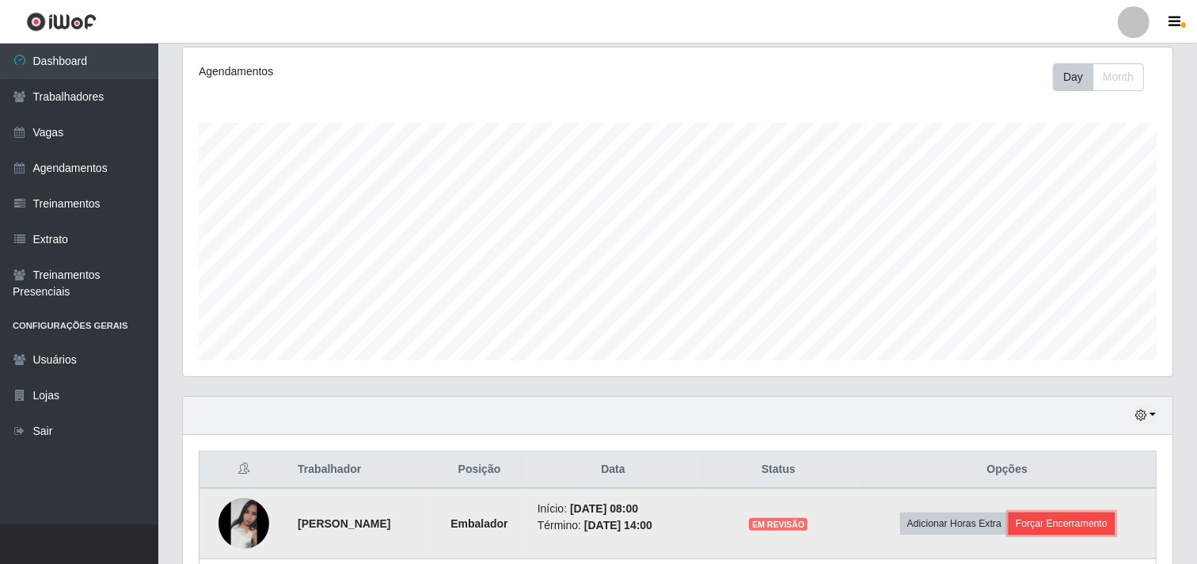
click at [1080, 519] on button "Forçar Encerramento" at bounding box center [1062, 523] width 106 height 22
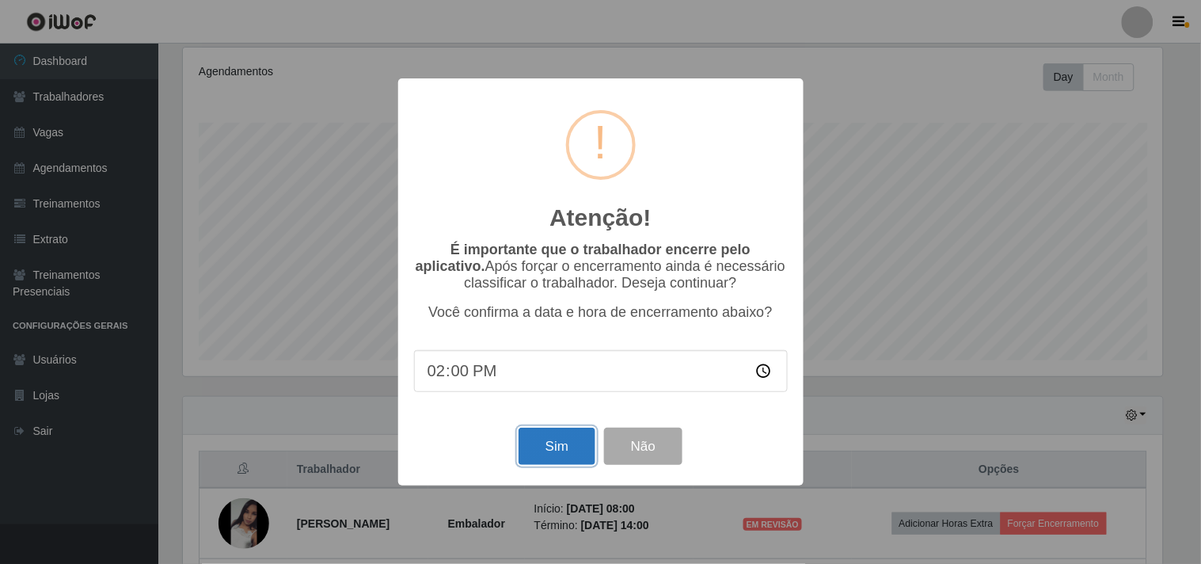
click at [550, 442] on button "Sim" at bounding box center [557, 446] width 77 height 37
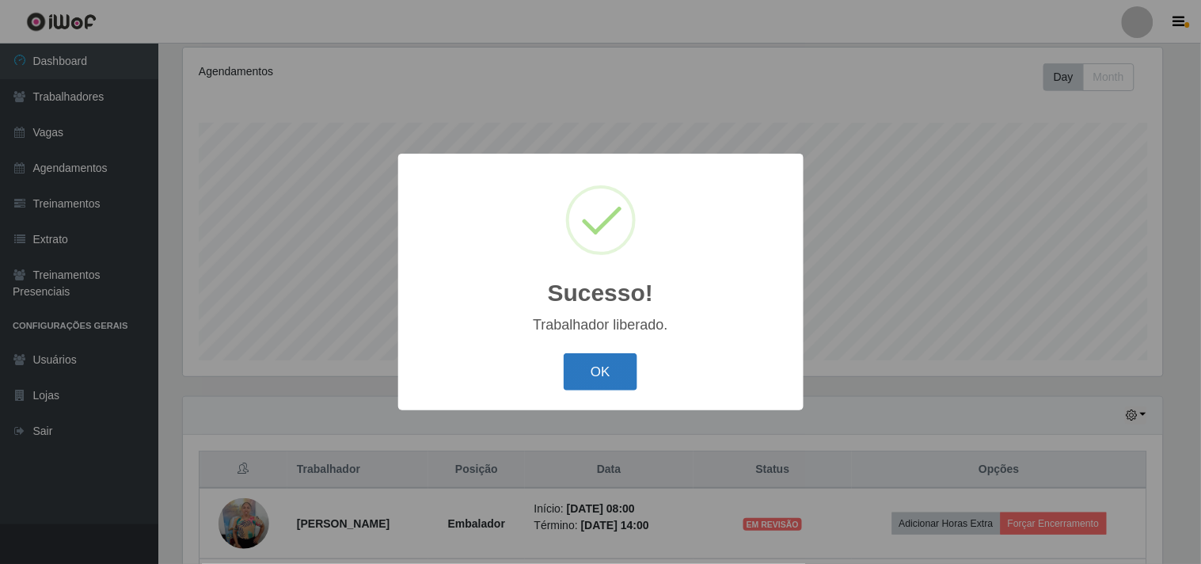
click at [582, 382] on button "OK" at bounding box center [601, 371] width 74 height 37
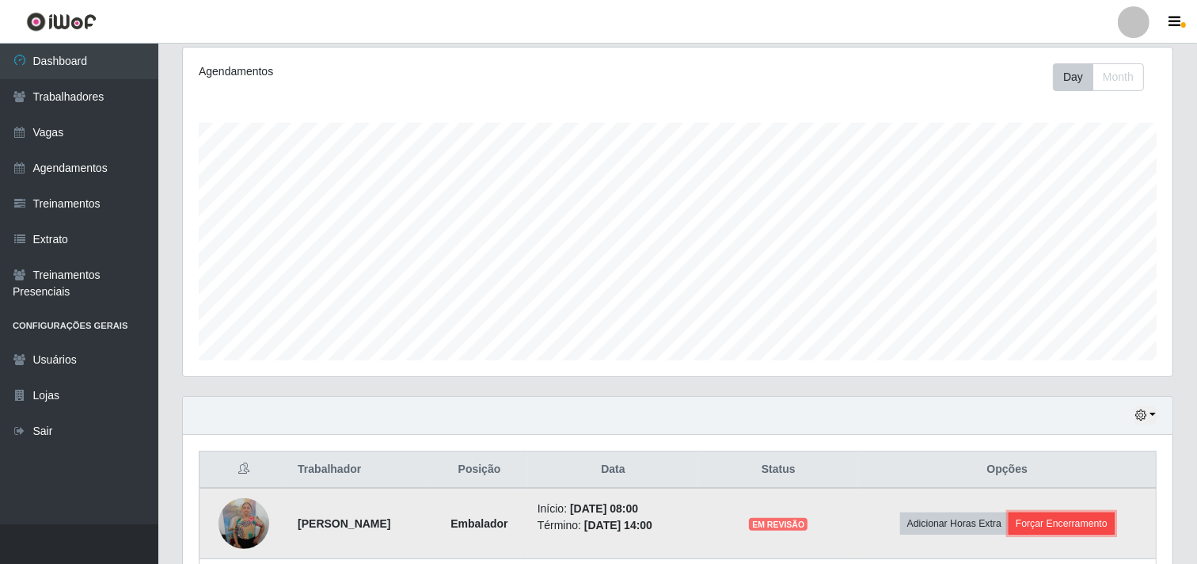
click at [1073, 525] on button "Forçar Encerramento" at bounding box center [1062, 523] width 106 height 22
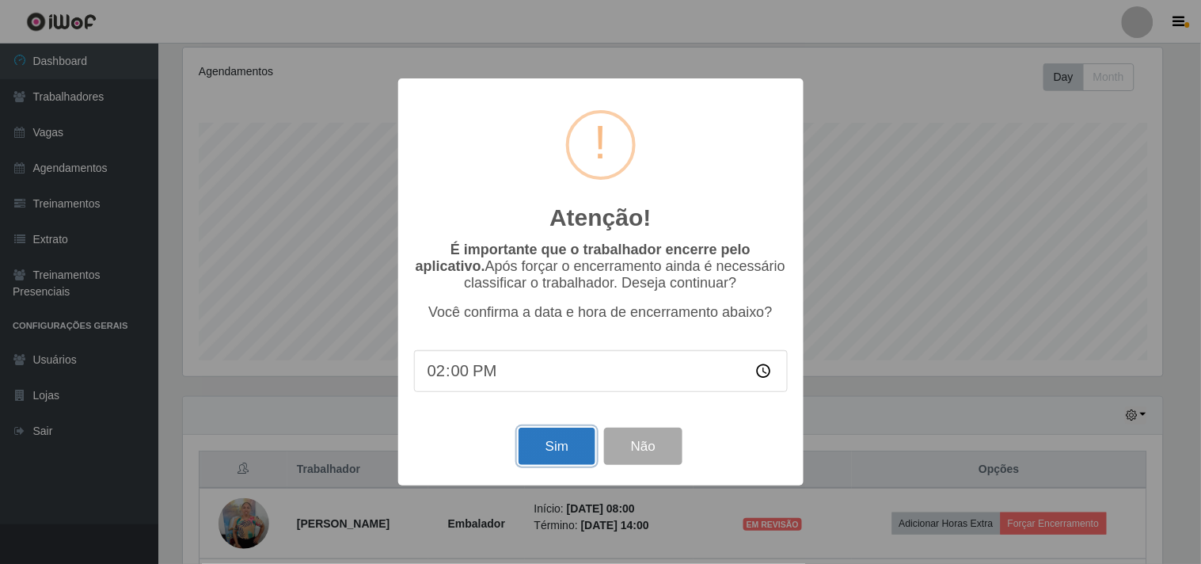
click at [549, 463] on button "Sim" at bounding box center [557, 446] width 77 height 37
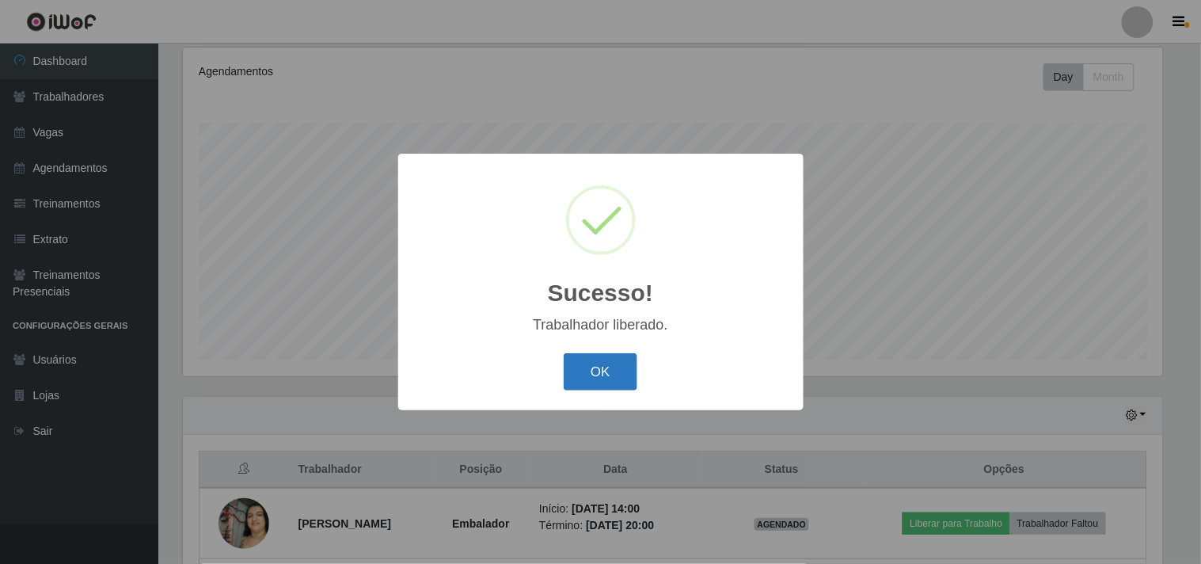
click at [606, 370] on button "OK" at bounding box center [601, 371] width 74 height 37
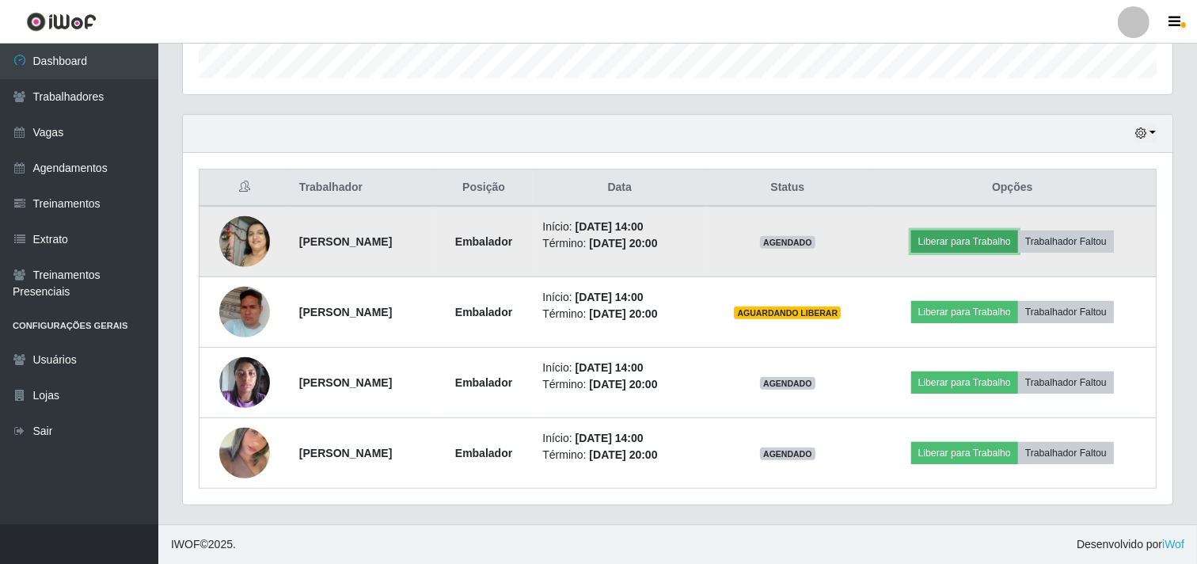
click at [964, 233] on button "Liberar para Trabalho" at bounding box center [964, 241] width 107 height 22
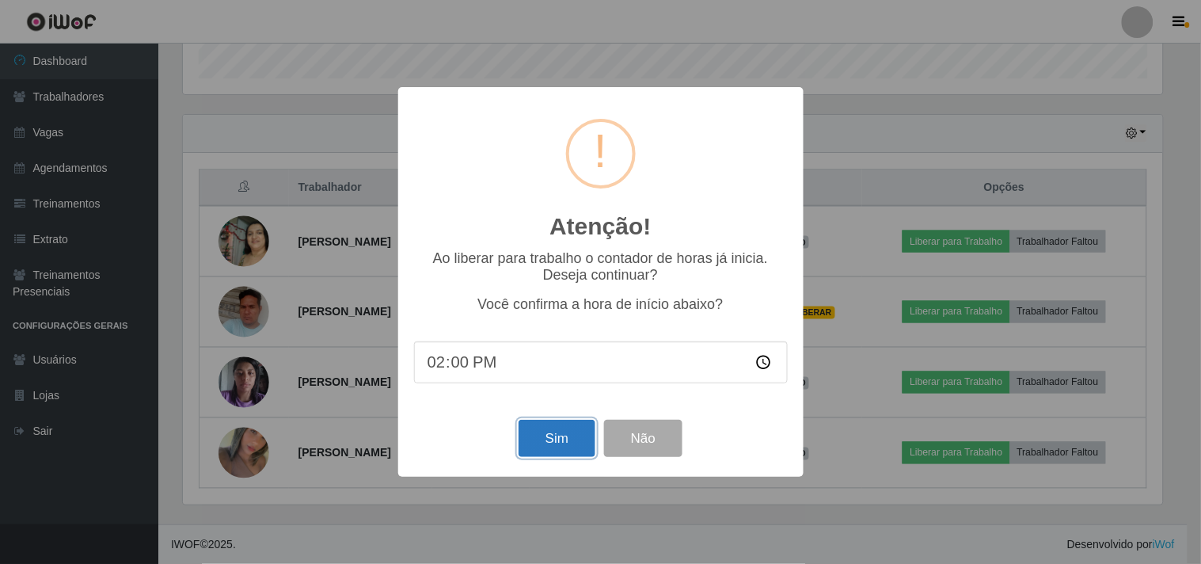
click at [583, 431] on button "Sim" at bounding box center [557, 438] width 77 height 37
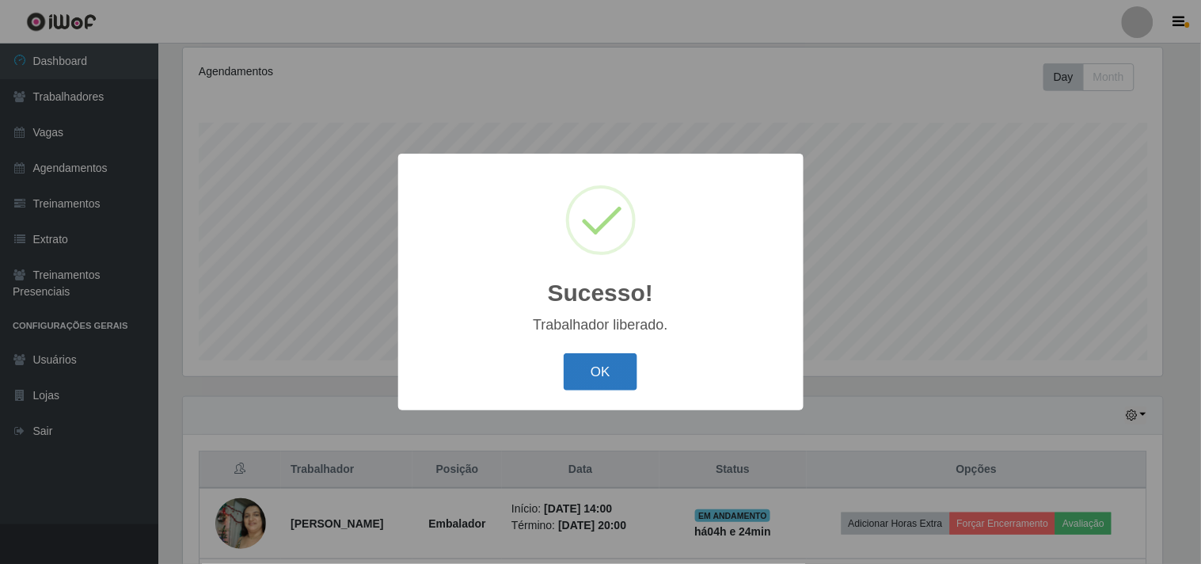
click at [588, 363] on button "OK" at bounding box center [601, 371] width 74 height 37
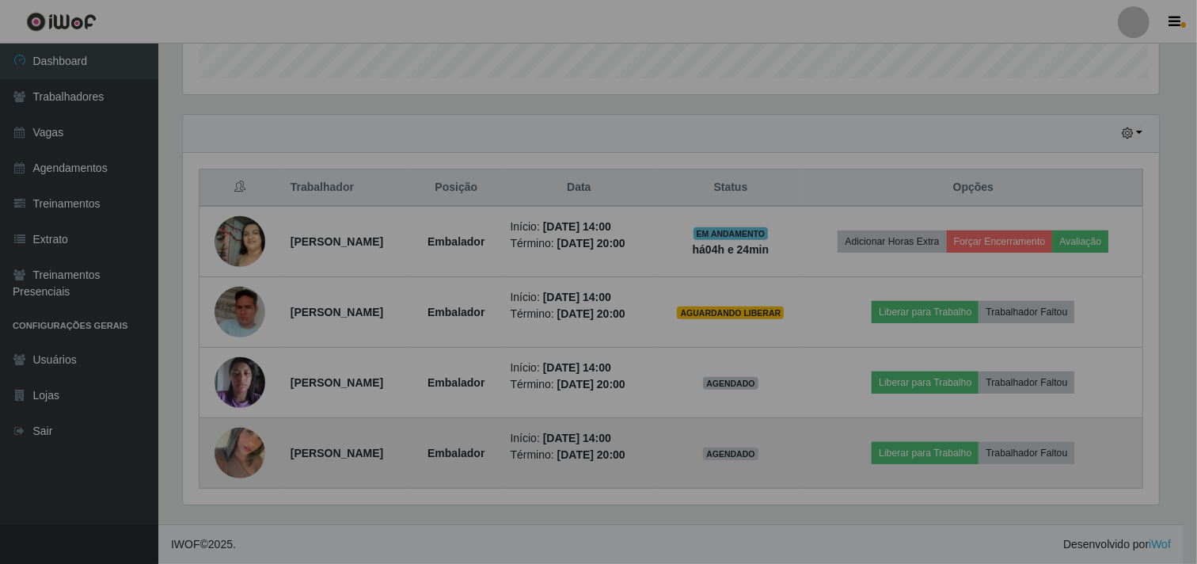
scroll to position [328, 990]
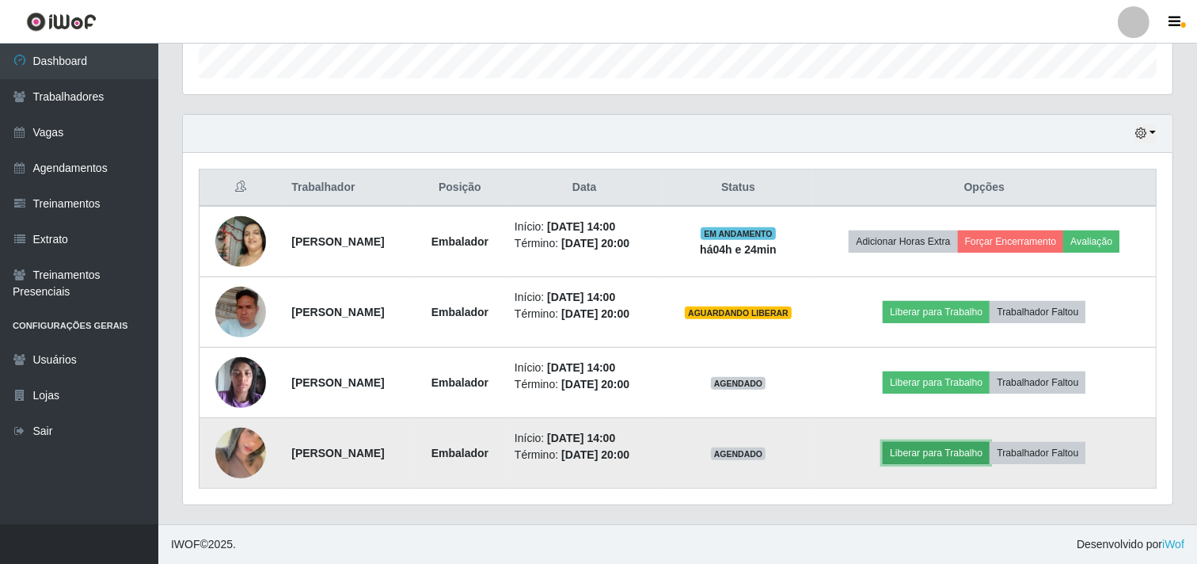
click at [899, 442] on button "Liberar para Trabalho" at bounding box center [936, 453] width 107 height 22
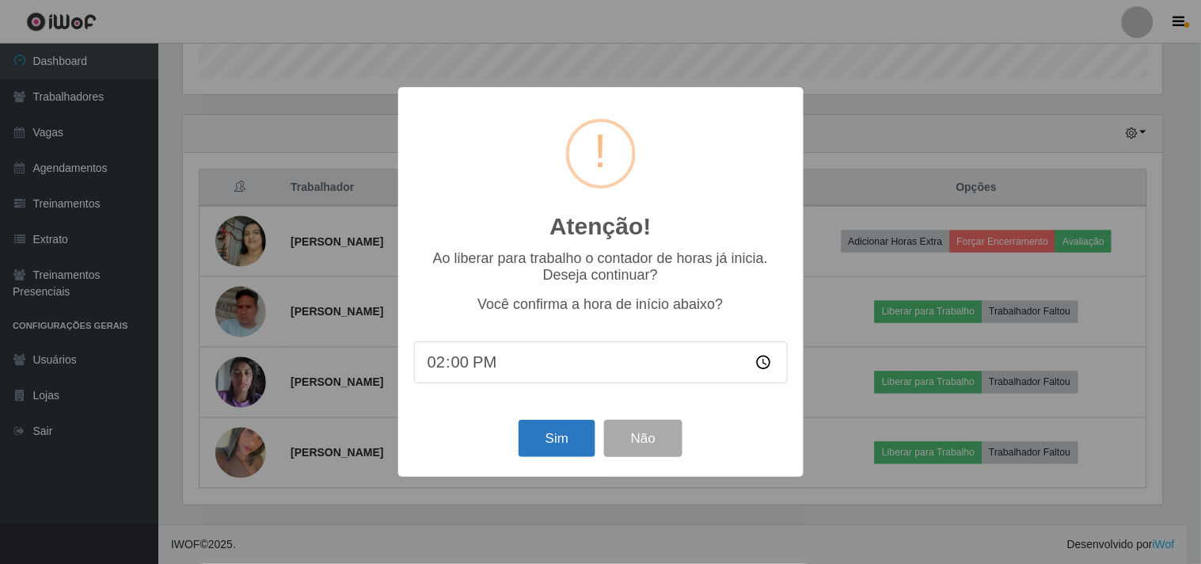
drag, startPoint x: 488, startPoint y: 450, endPoint x: 547, endPoint y: 440, distance: 59.3
click at [493, 451] on div "Sim Não" at bounding box center [601, 438] width 374 height 45
click at [547, 440] on button "Sim" at bounding box center [557, 438] width 77 height 37
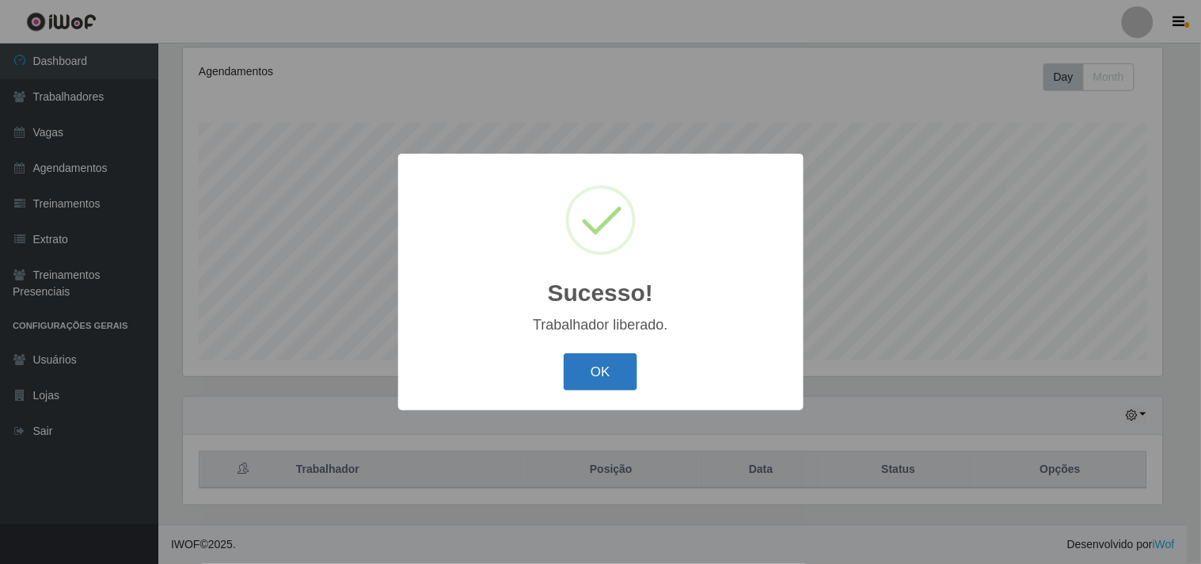
click at [621, 386] on button "OK" at bounding box center [601, 371] width 74 height 37
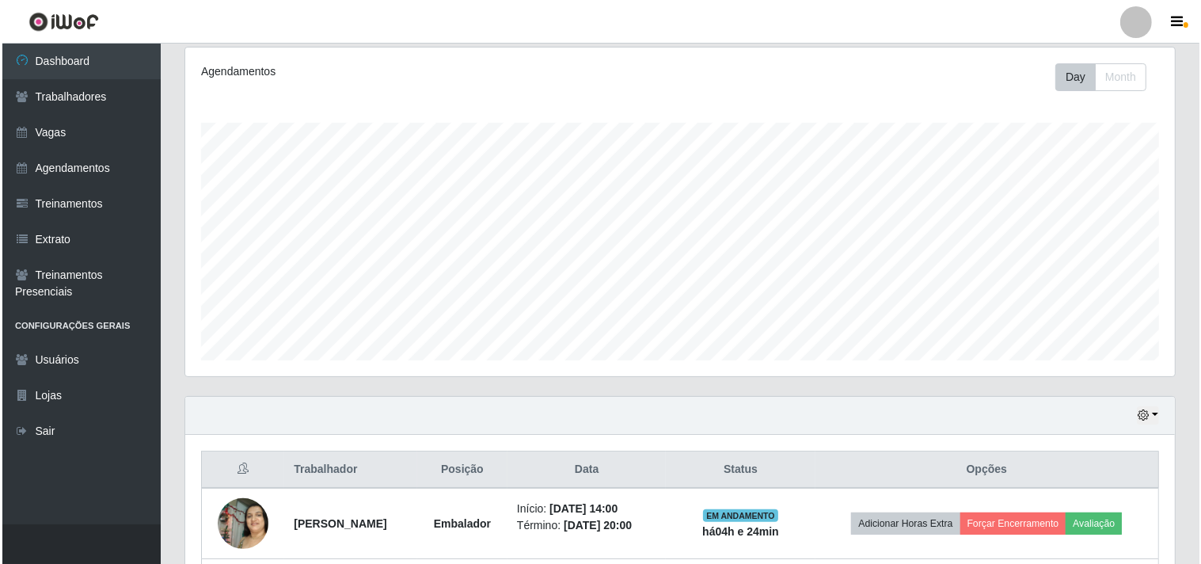
scroll to position [488, 0]
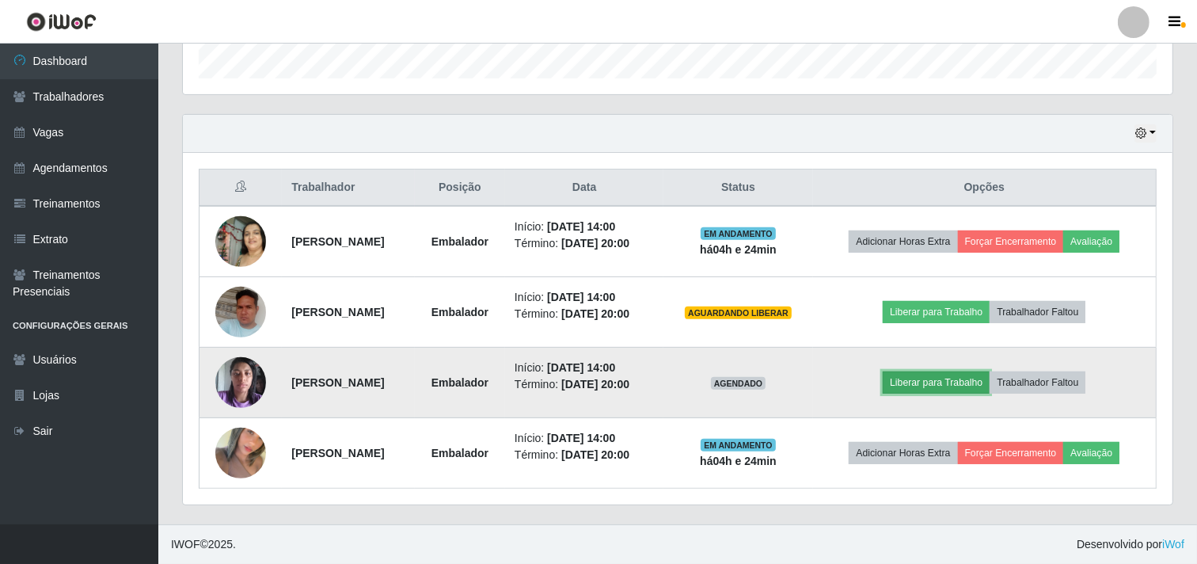
click at [956, 374] on button "Liberar para Trabalho" at bounding box center [936, 382] width 107 height 22
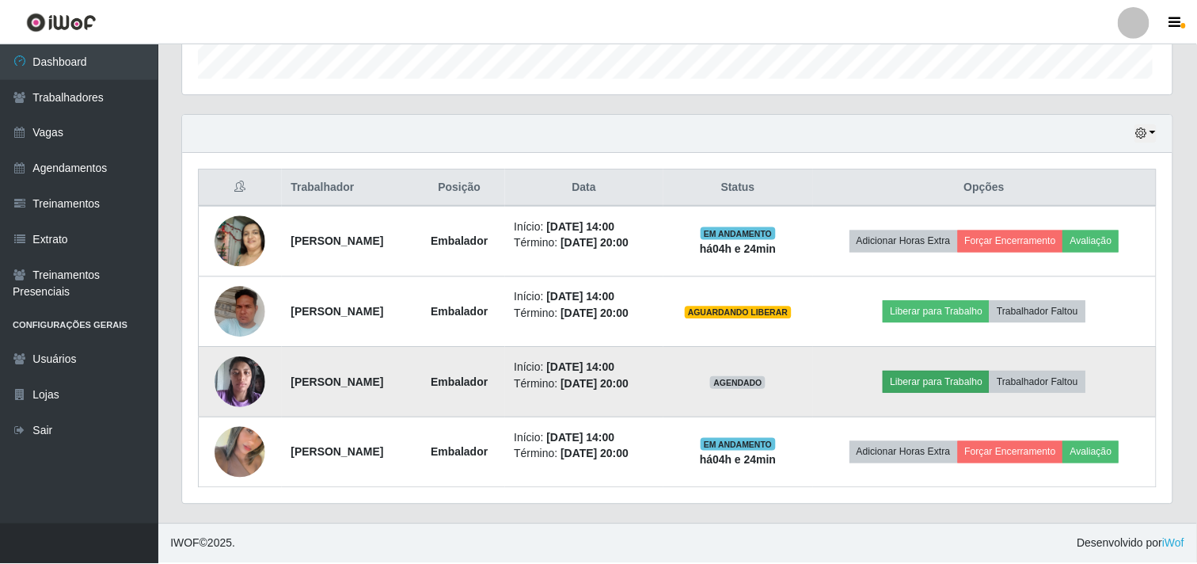
scroll to position [328, 979]
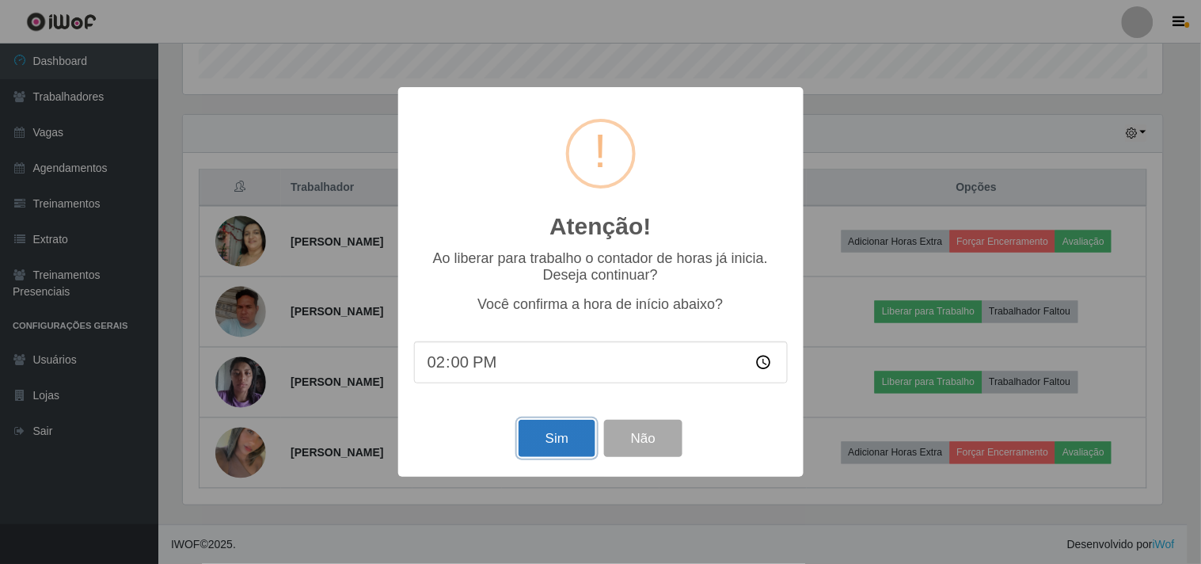
click at [576, 437] on button "Sim" at bounding box center [557, 438] width 77 height 37
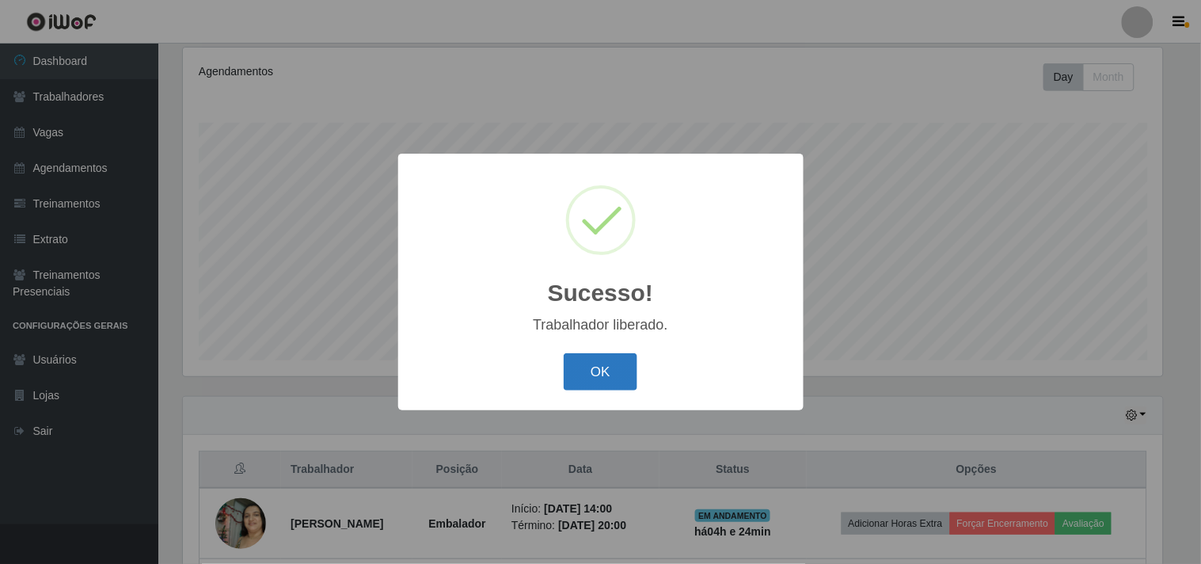
click at [578, 382] on button "OK" at bounding box center [601, 371] width 74 height 37
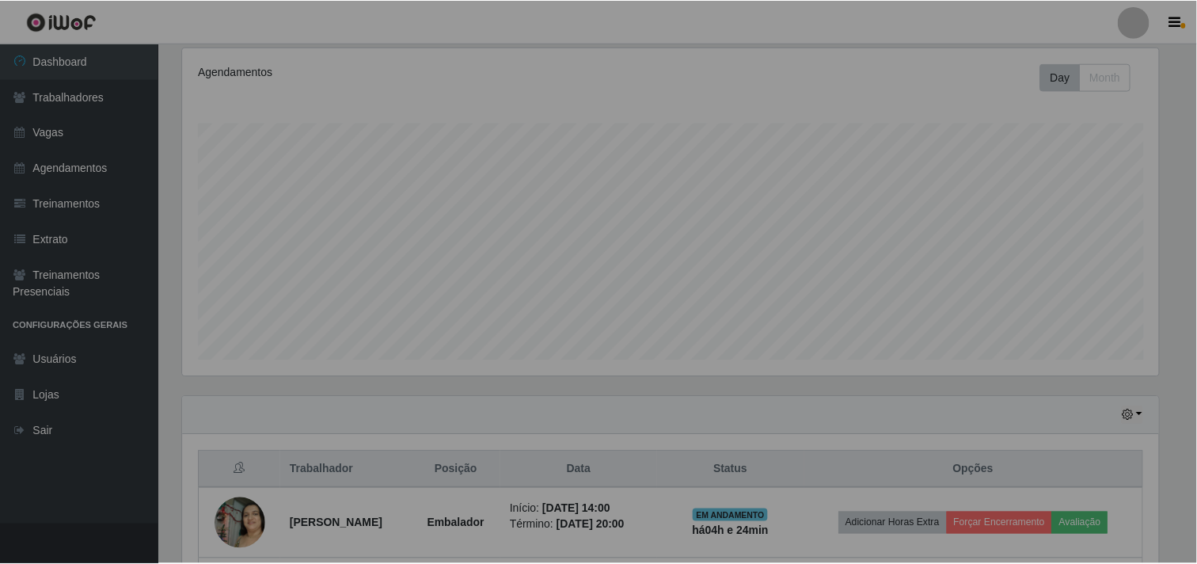
scroll to position [328, 990]
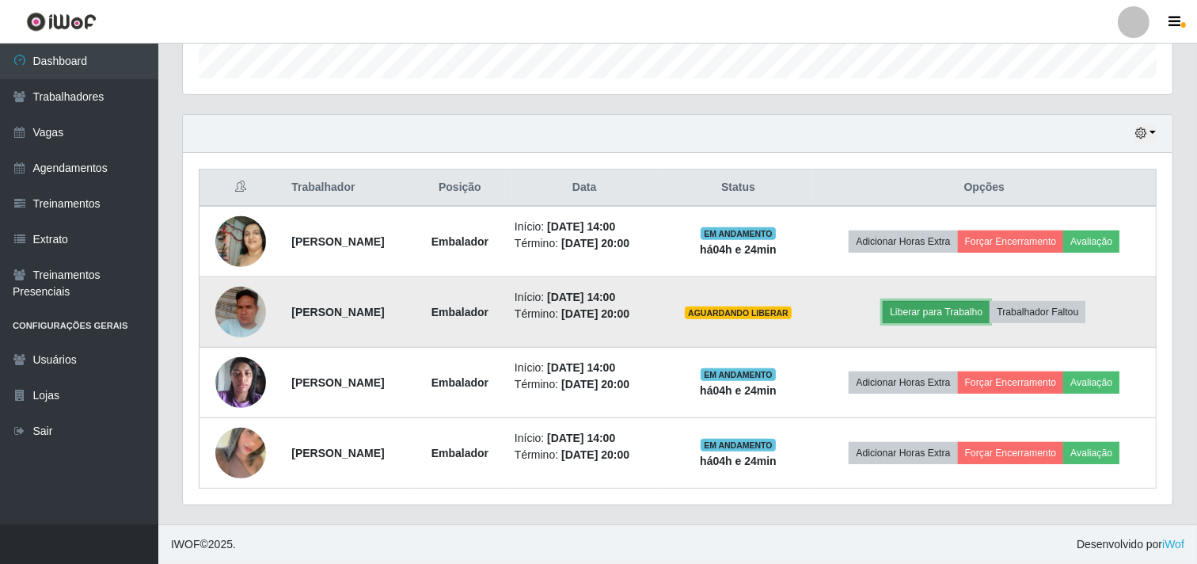
click at [920, 314] on button "Liberar para Trabalho" at bounding box center [936, 312] width 107 height 22
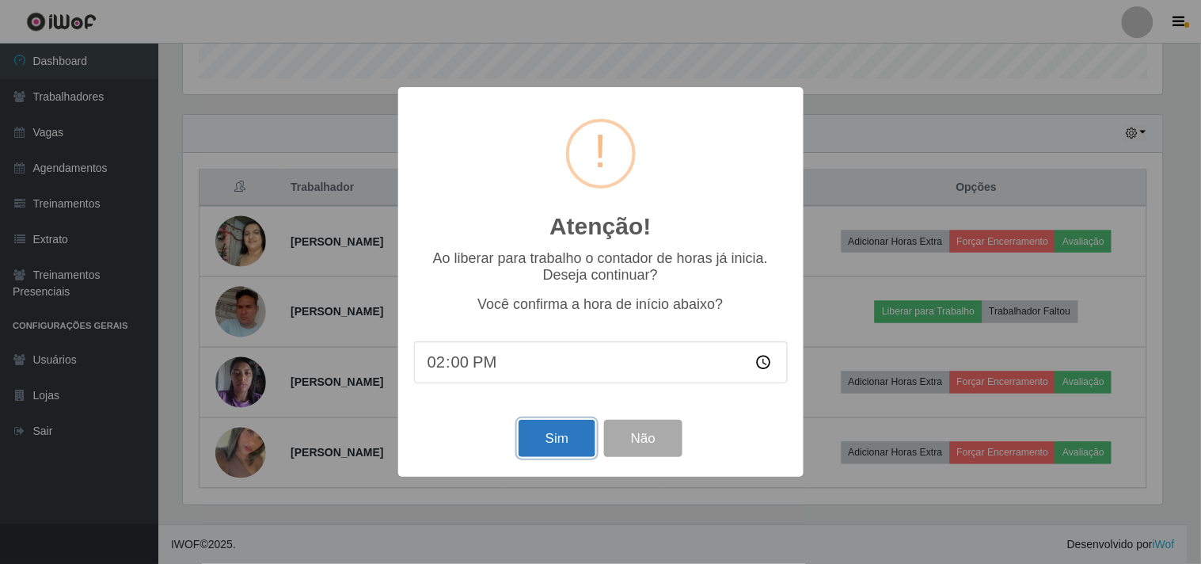
click at [534, 422] on button "Sim" at bounding box center [557, 438] width 77 height 37
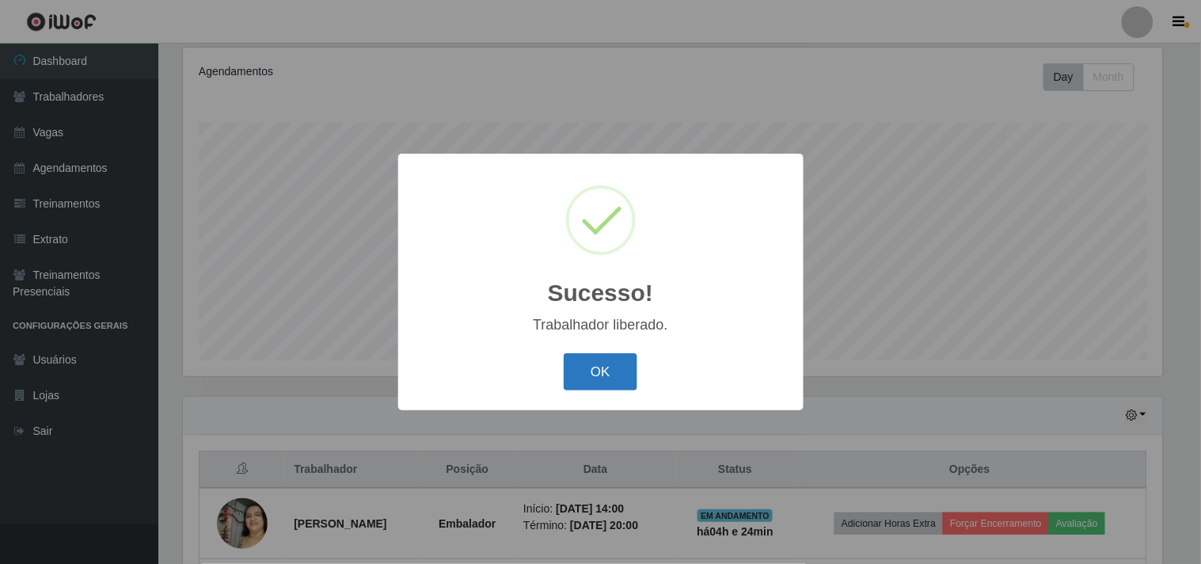
click at [616, 370] on button "OK" at bounding box center [601, 371] width 74 height 37
